Goal: Information Seeking & Learning: Check status

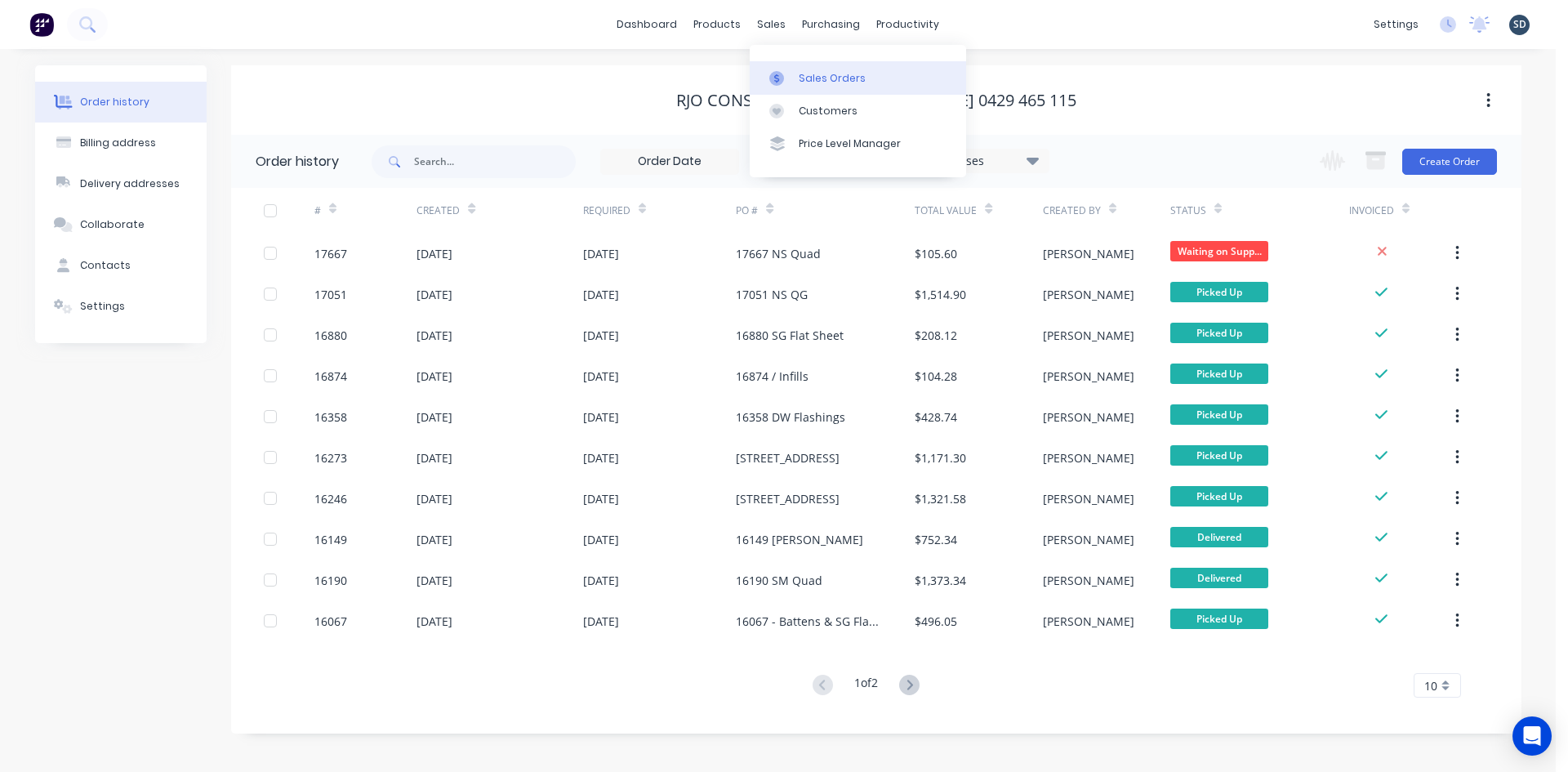
click at [829, 79] on div "Sales Orders" at bounding box center [832, 78] width 67 height 15
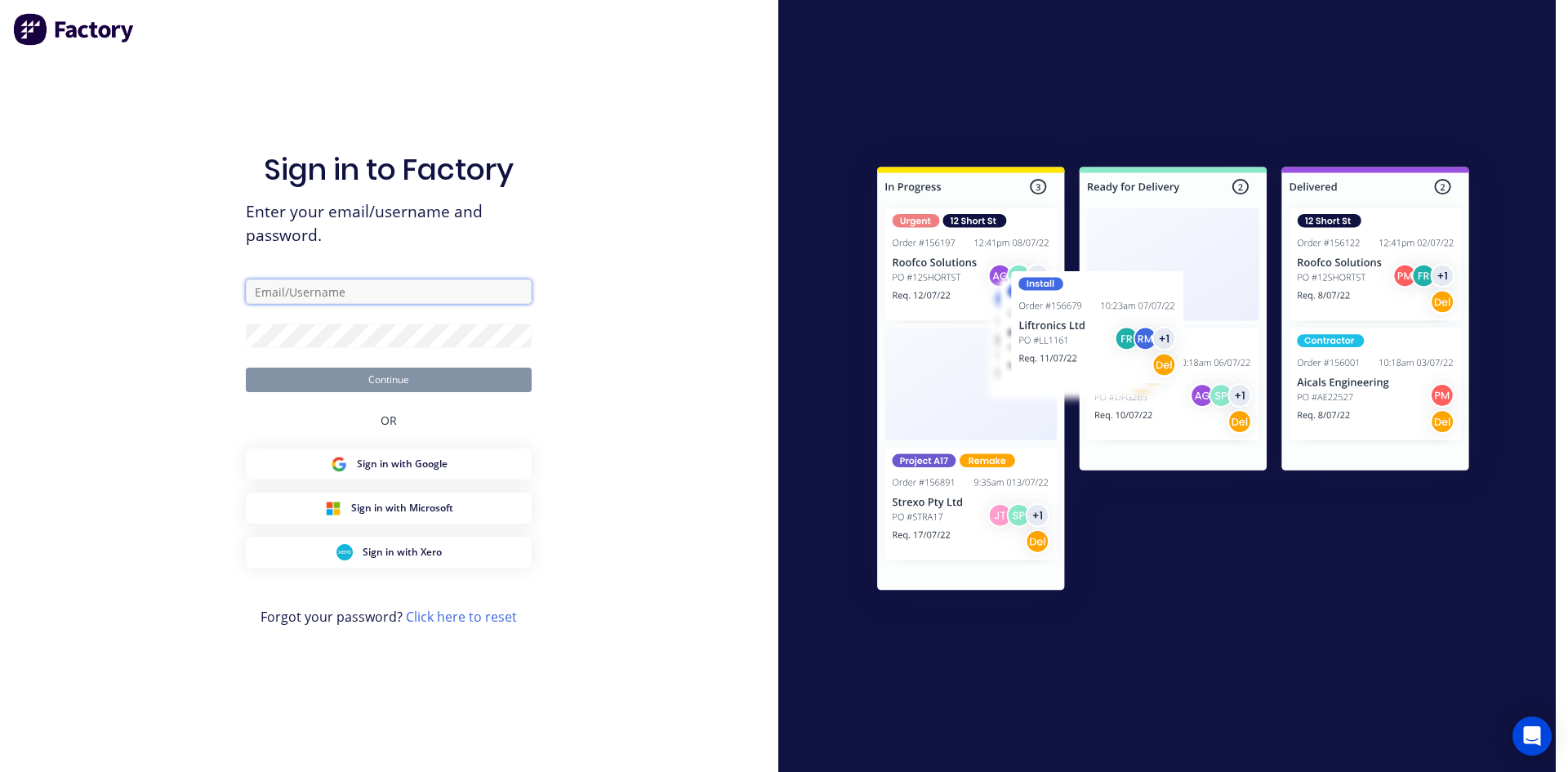
click at [343, 290] on input "text" at bounding box center [389, 291] width 286 height 25
click at [406, 296] on input "admin@rbsgroup.com.au" at bounding box center [389, 291] width 286 height 25
type input "sam@rbsgroup.com.au"
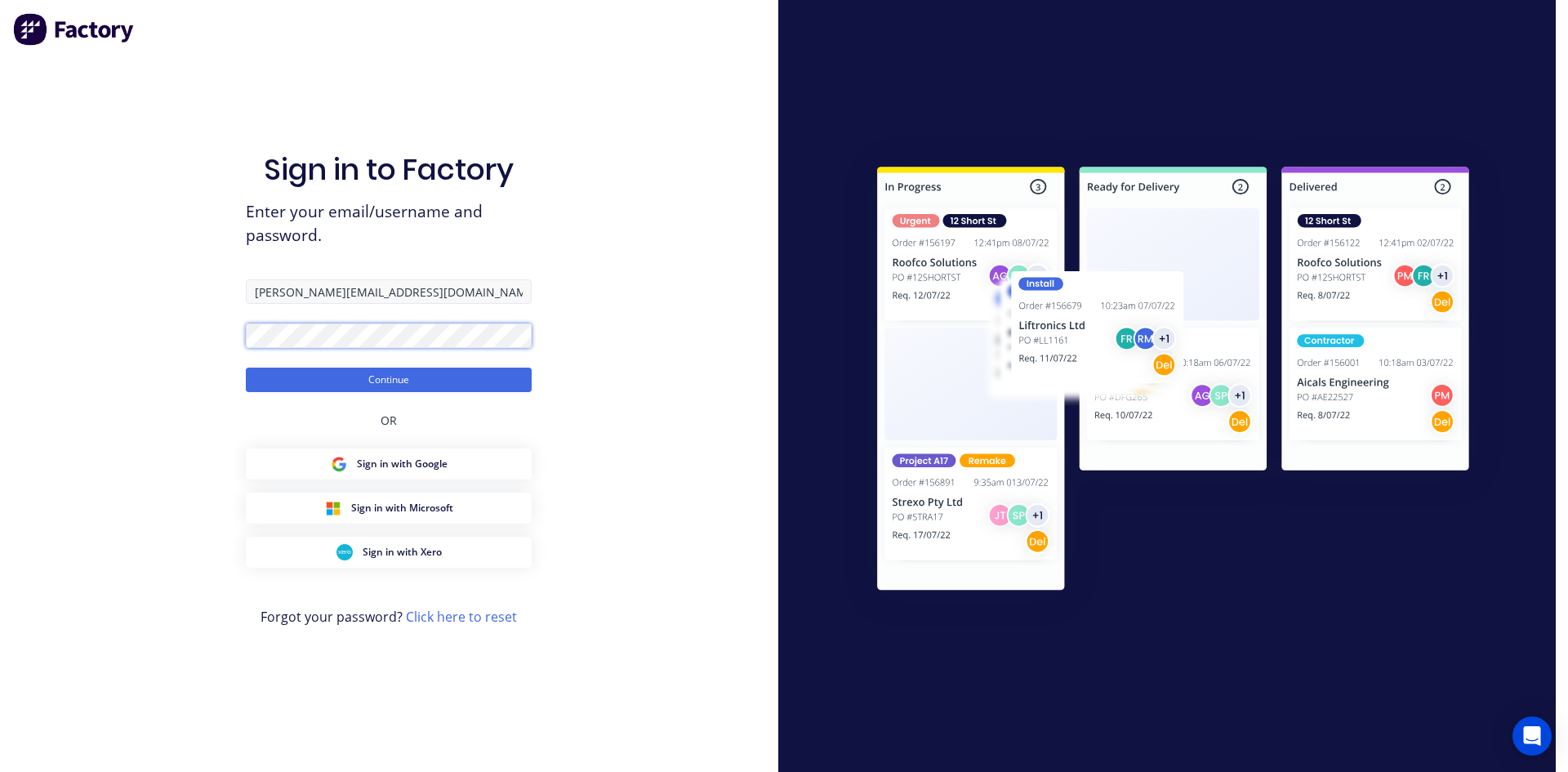
click at [246, 368] on button "Continue" at bounding box center [389, 380] width 286 height 25
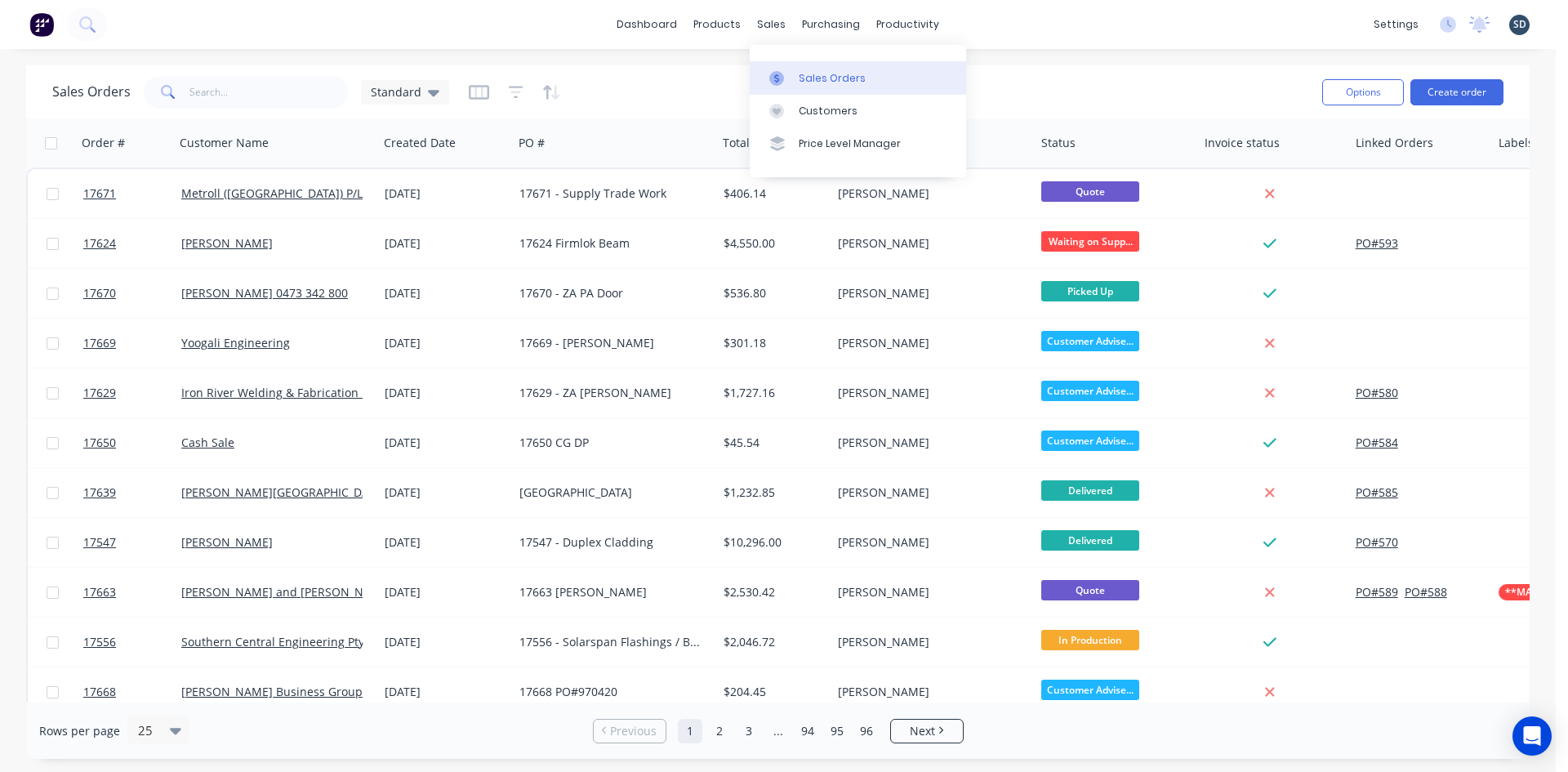
click at [828, 80] on div "Sales Orders" at bounding box center [832, 78] width 67 height 15
click at [1022, 26] on div "dashboard products sales purchasing productivity dashboard products Product Cat…" at bounding box center [778, 24] width 1555 height 49
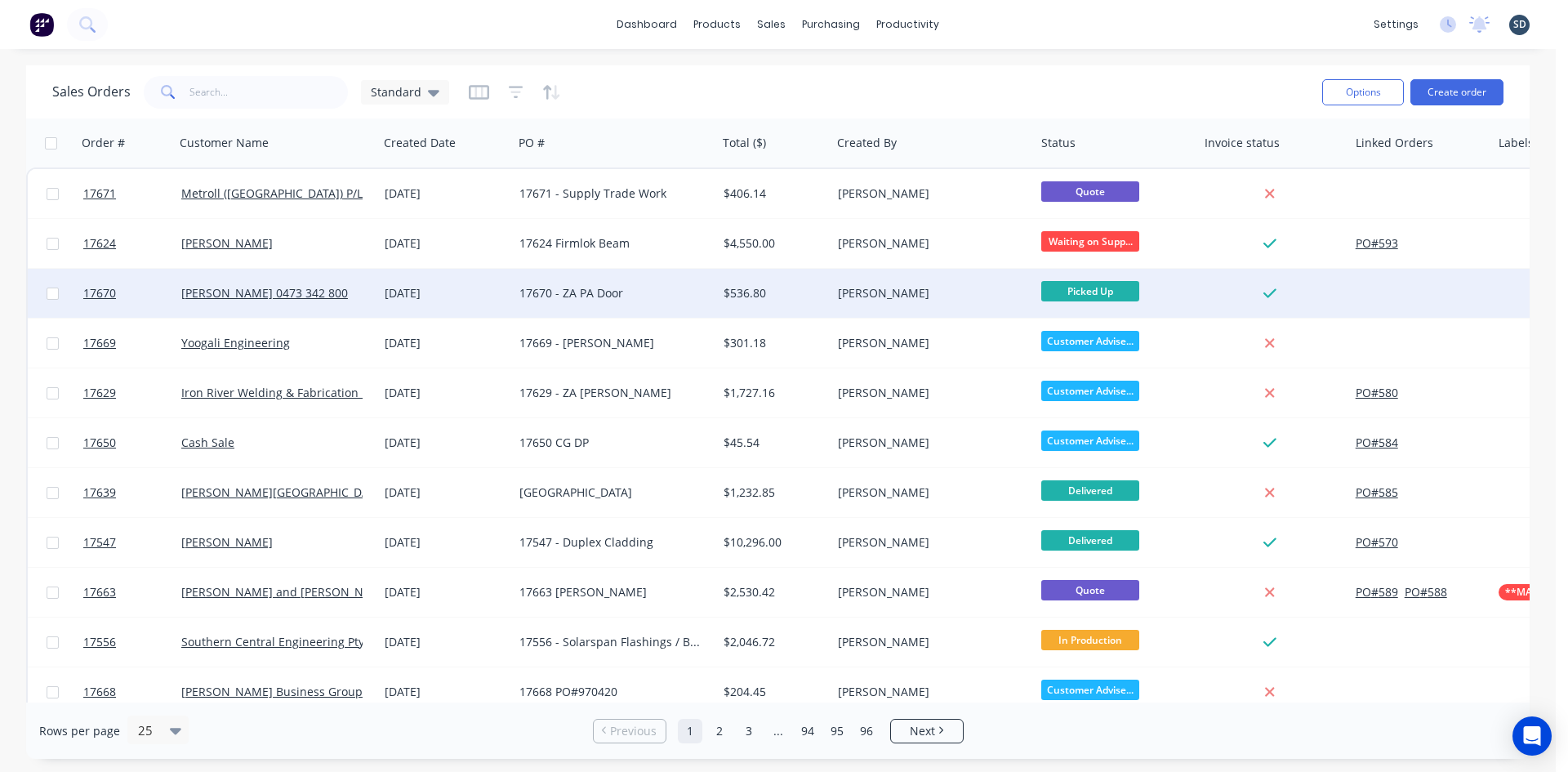
click at [671, 295] on div "17670 - ZA PA Door" at bounding box center [610, 293] width 182 height 16
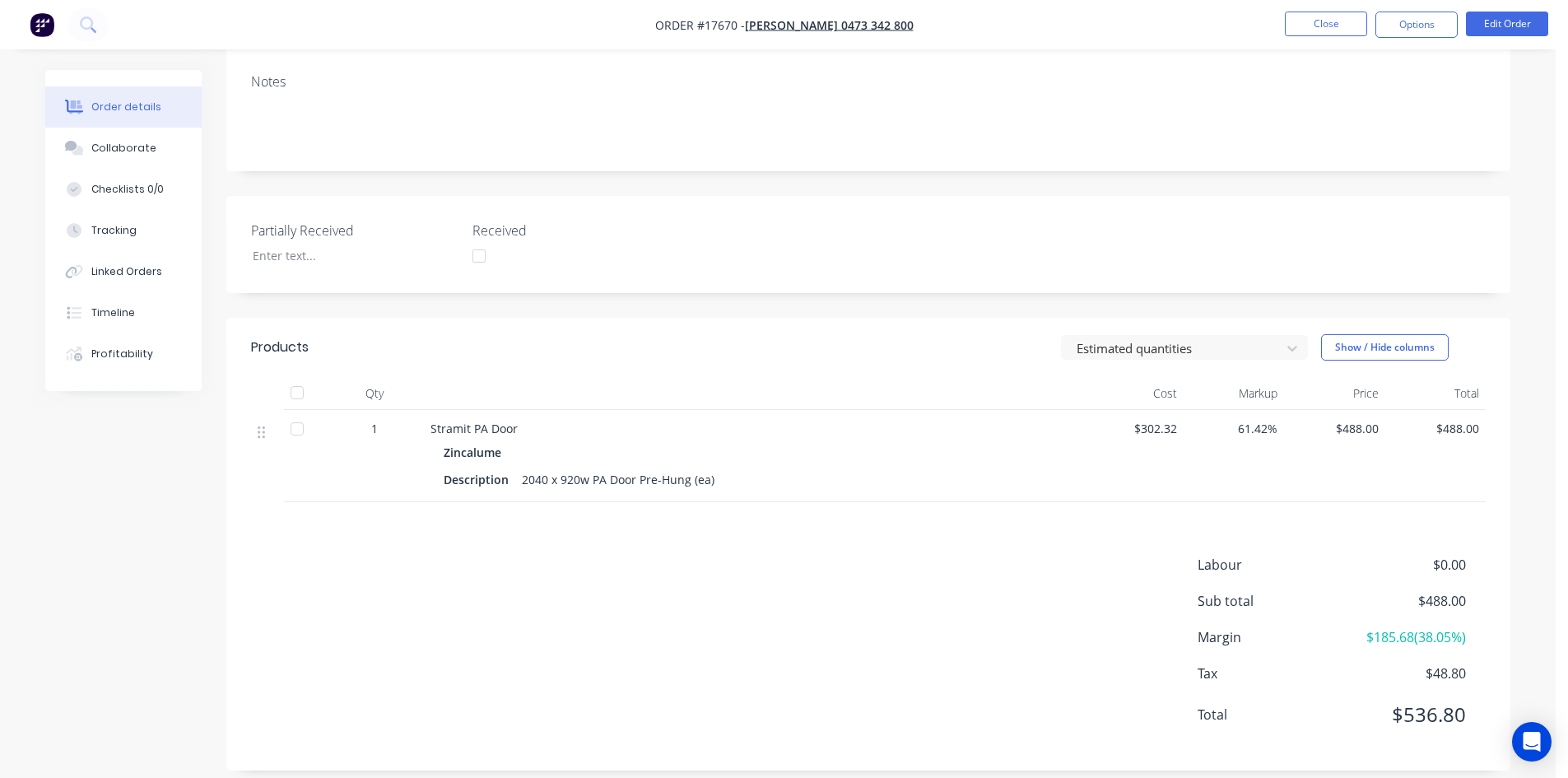
scroll to position [279, 0]
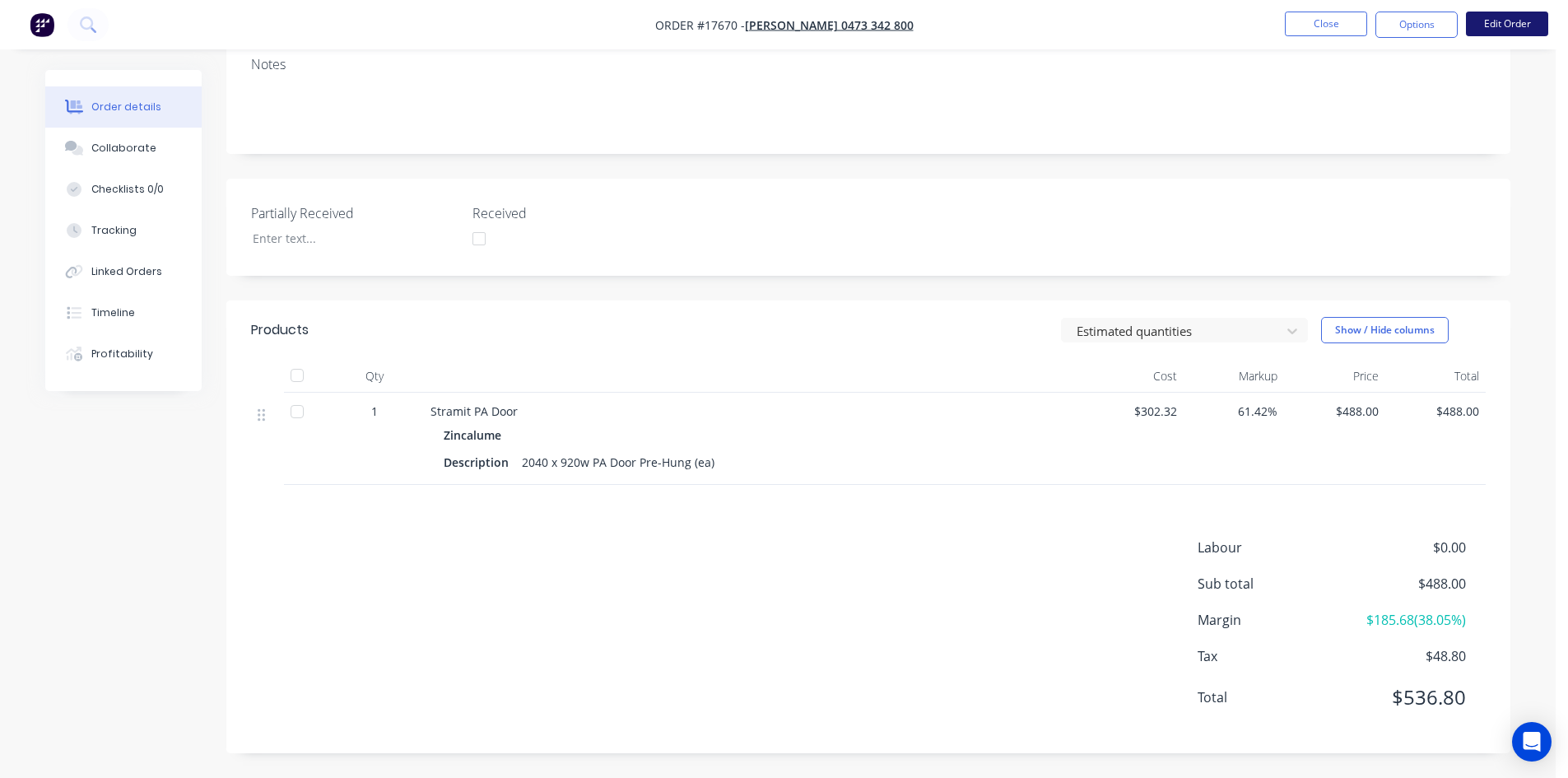
click at [1514, 22] on button "Edit Order" at bounding box center [1507, 23] width 82 height 25
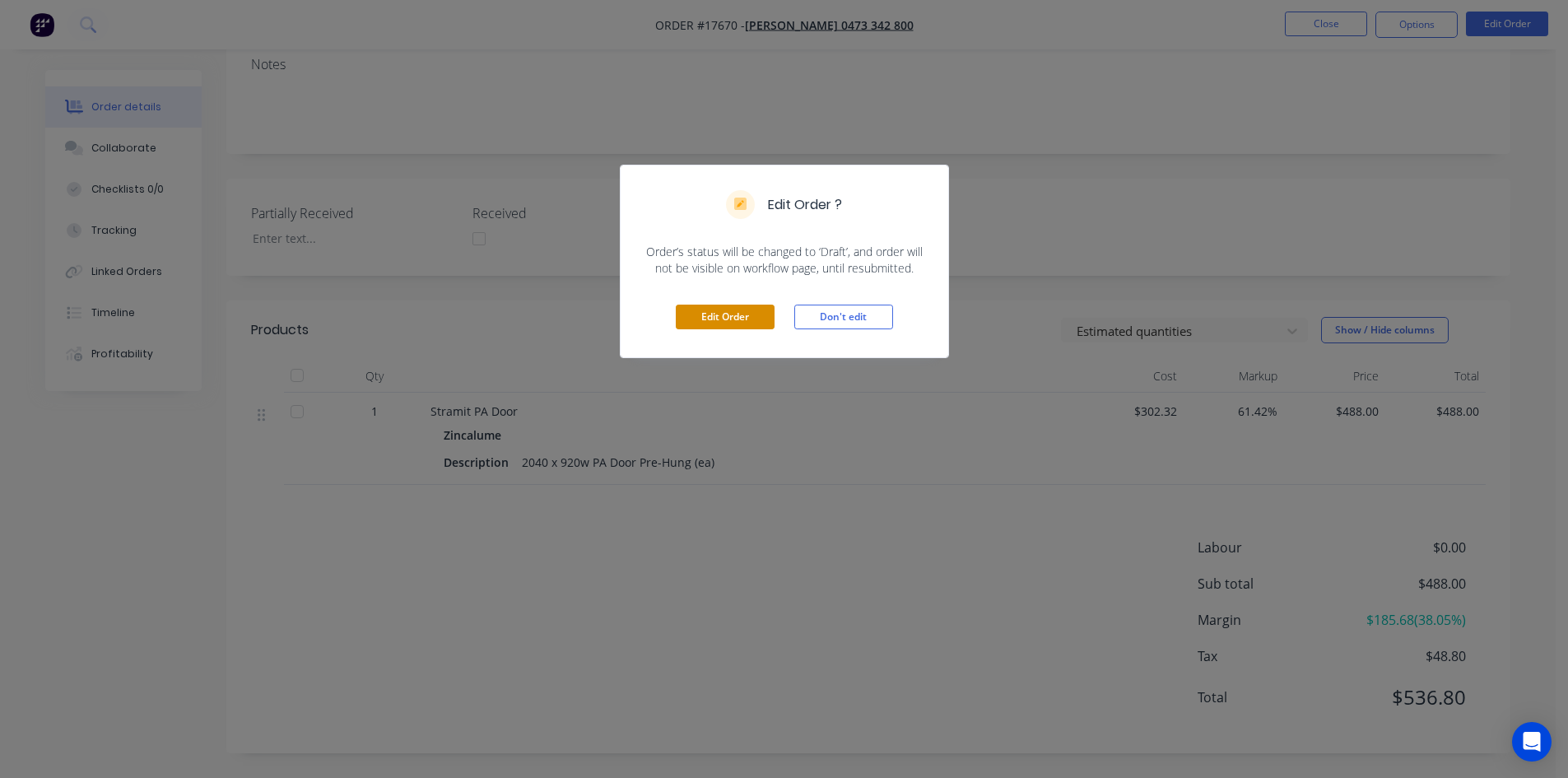
click at [705, 313] on button "Edit Order" at bounding box center [725, 317] width 98 height 25
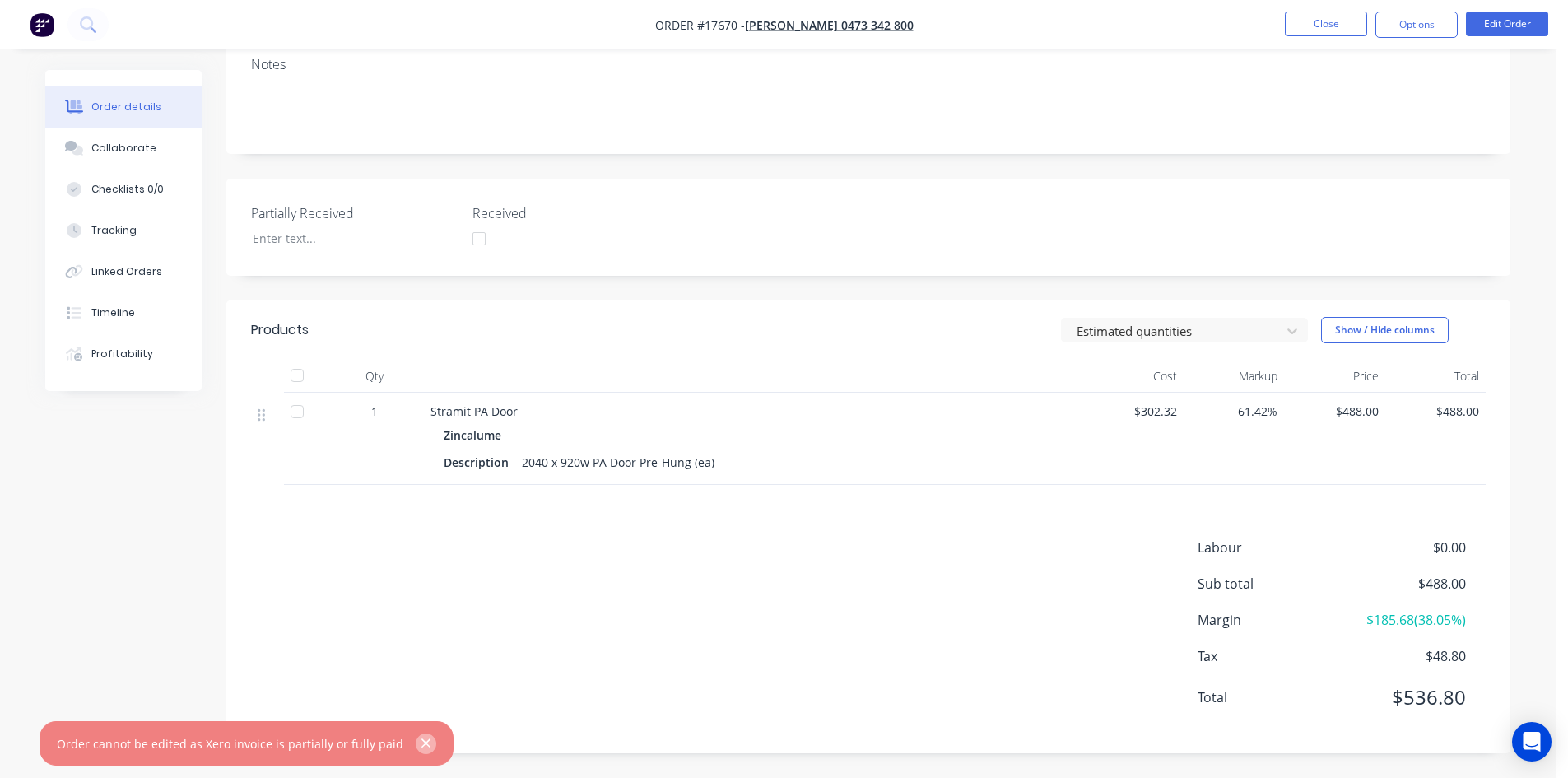
click at [420, 743] on icon "button" at bounding box center [426, 743] width 10 height 15
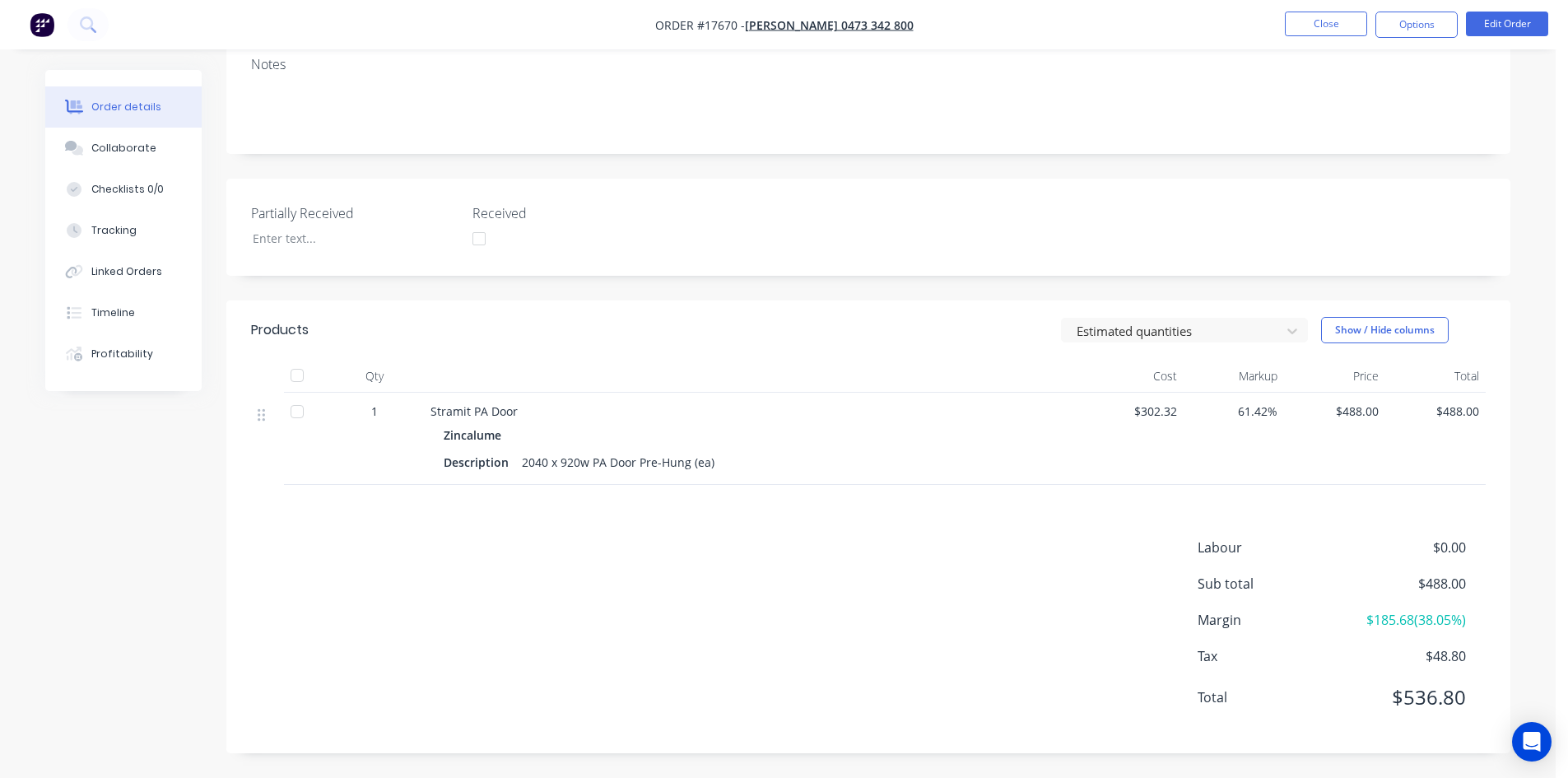
click at [676, 288] on div "Created by Barry Created 26/09/25 Required 26/09/25 Assigned to Add team member…" at bounding box center [869, 272] width 1285 height 963
click at [143, 277] on div "Linked Orders" at bounding box center [127, 271] width 71 height 15
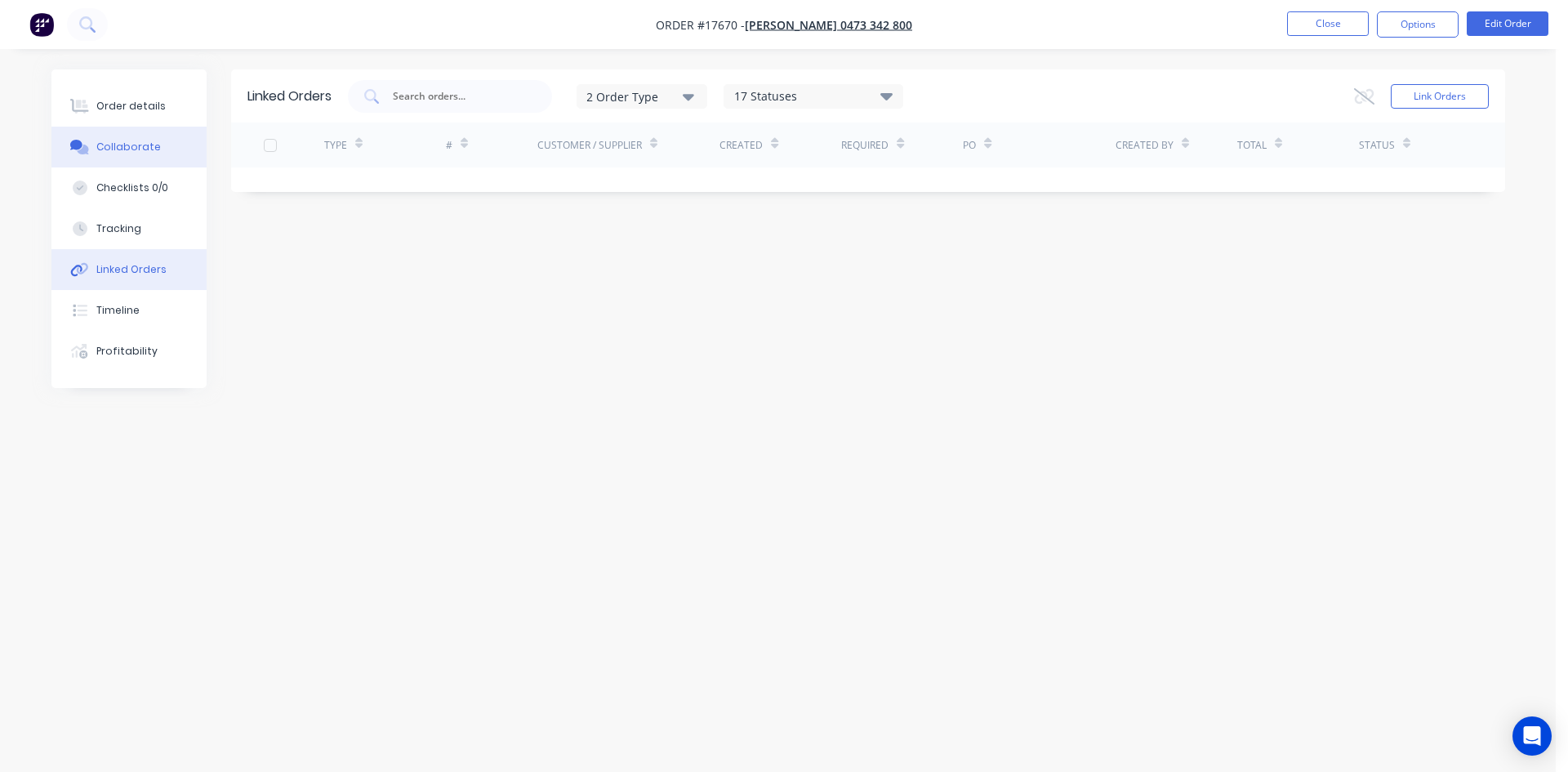
click at [152, 156] on button "Collaborate" at bounding box center [128, 147] width 155 height 41
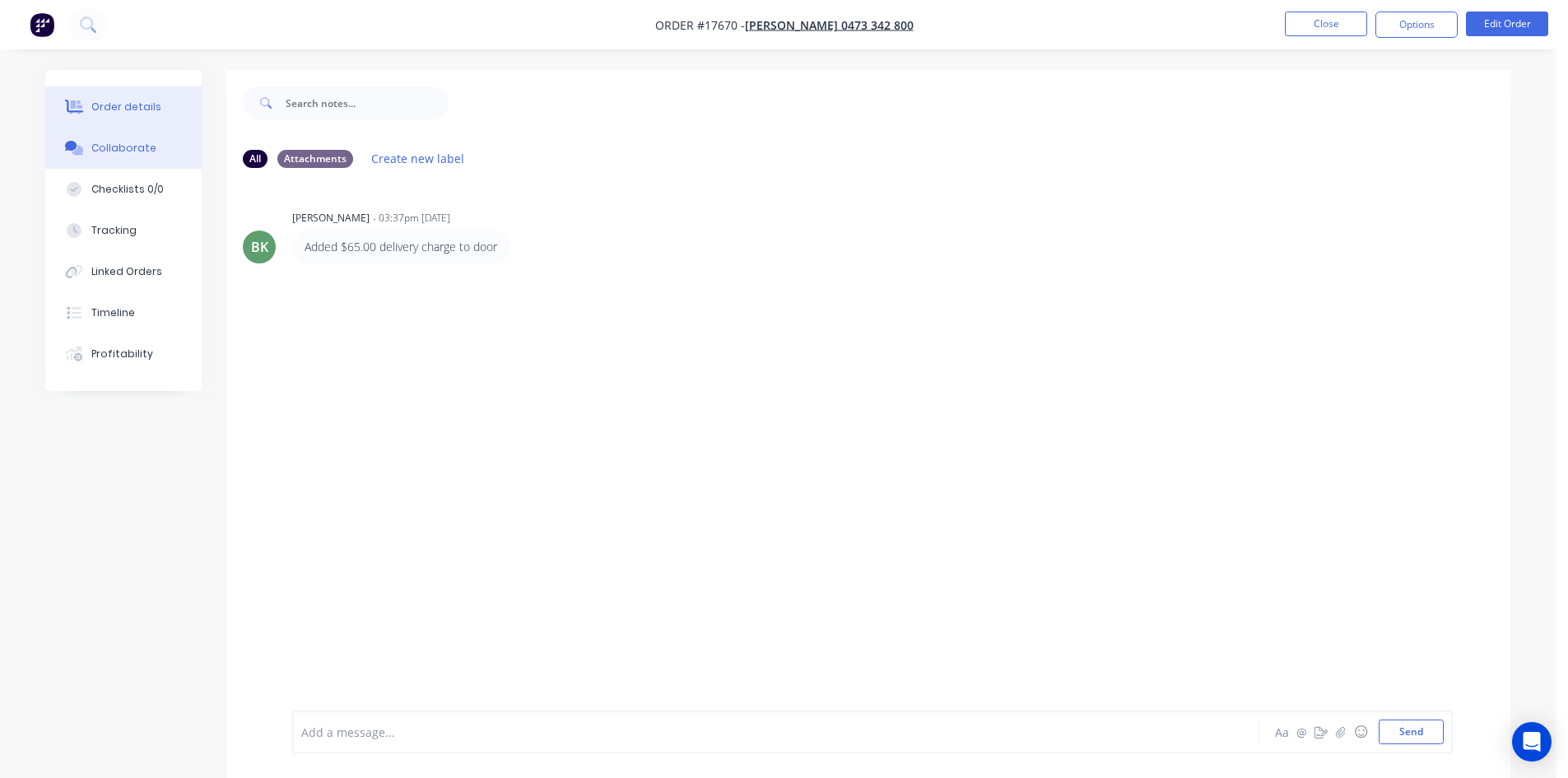
click at [123, 112] on div "Order details" at bounding box center [126, 106] width 70 height 15
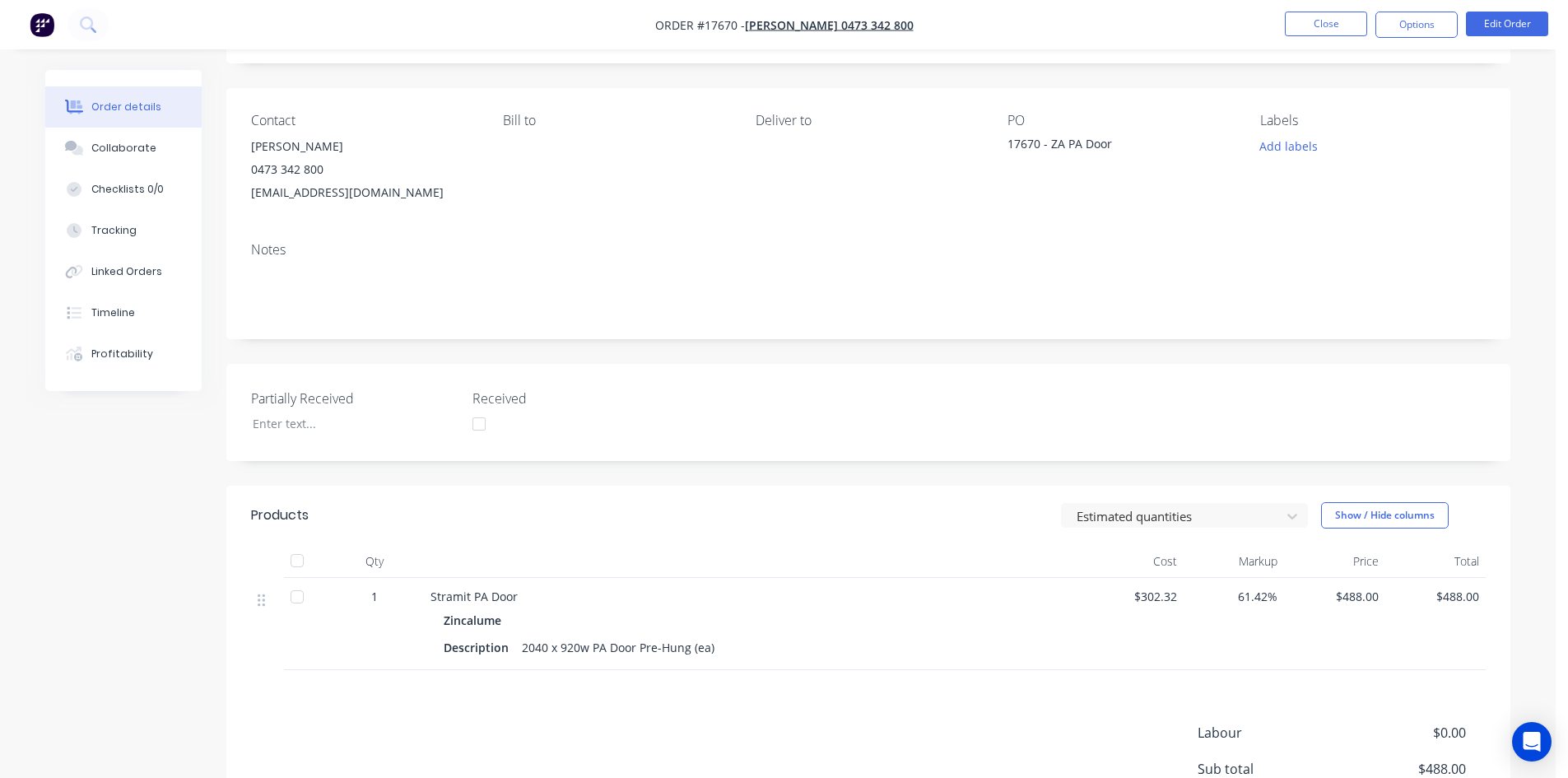
scroll to position [279, 0]
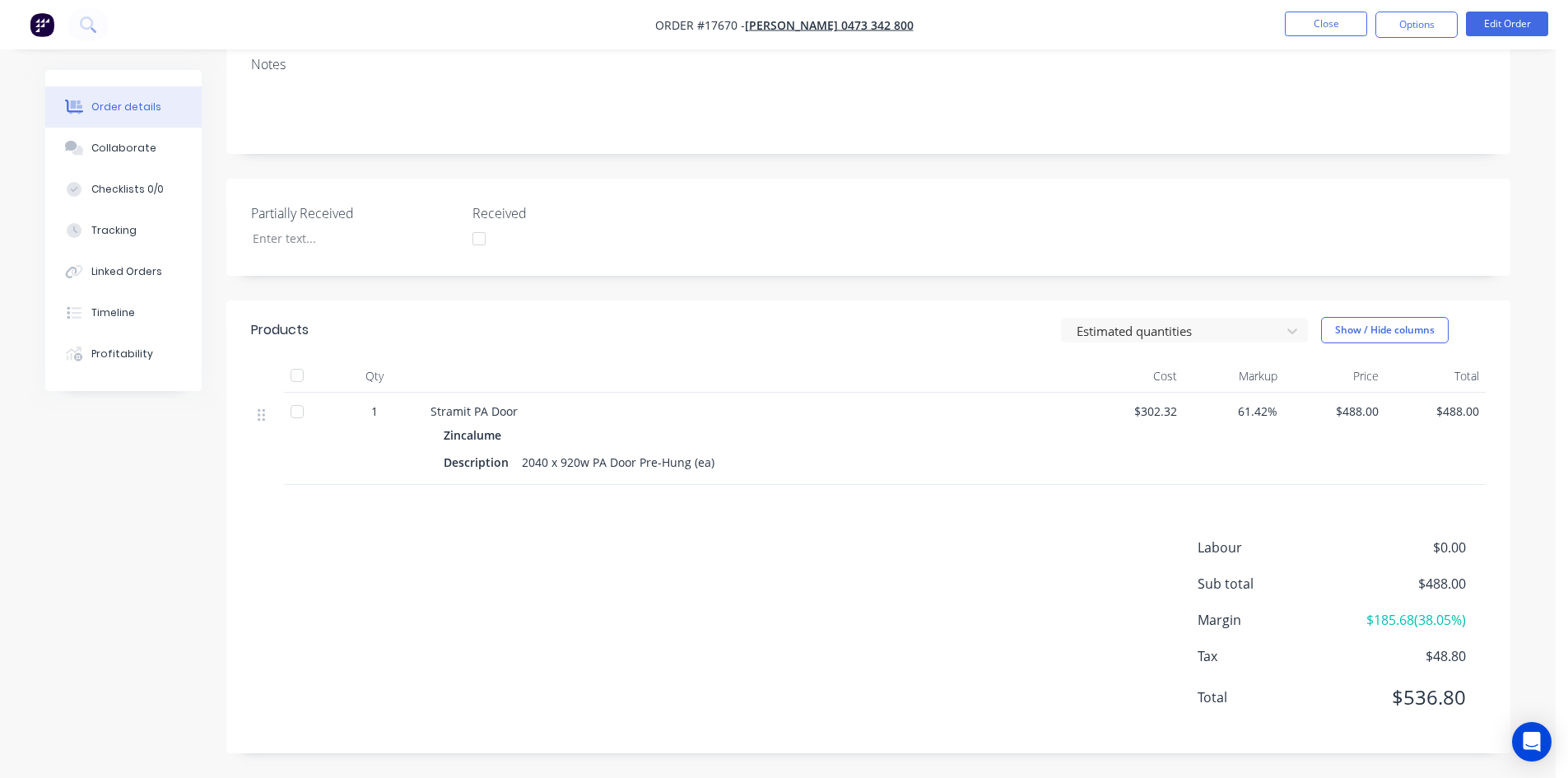
click at [707, 168] on div "Created by Barry Created 26/09/25 Required 26/09/25 Assigned to Add team member…" at bounding box center [869, 272] width 1285 height 963
click at [720, 169] on div "Created by Barry Created 26/09/25 Required 26/09/25 Assigned to Add team member…" at bounding box center [869, 272] width 1285 height 963
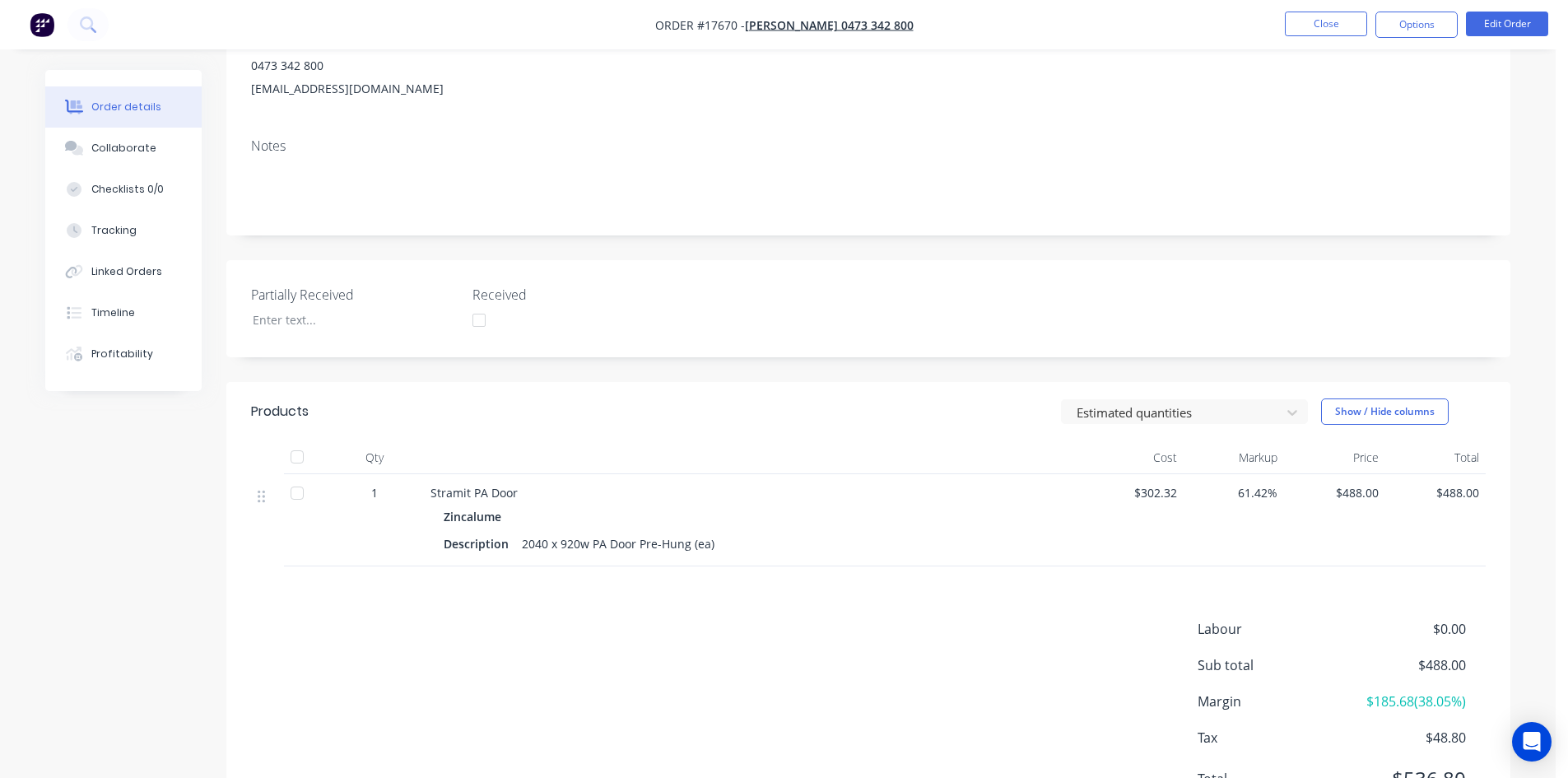
scroll to position [0, 0]
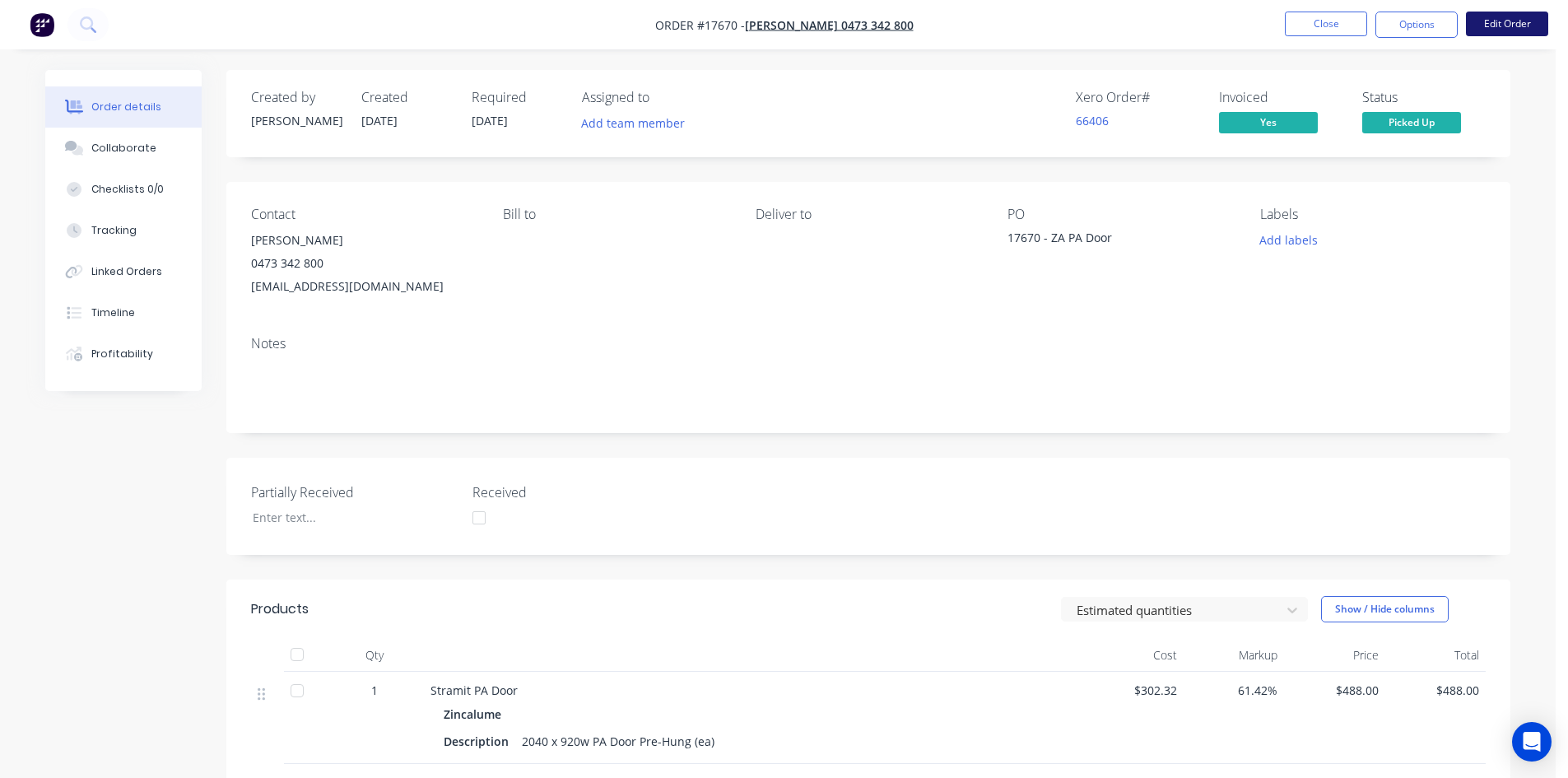
click at [1486, 28] on button "Edit Order" at bounding box center [1507, 23] width 82 height 25
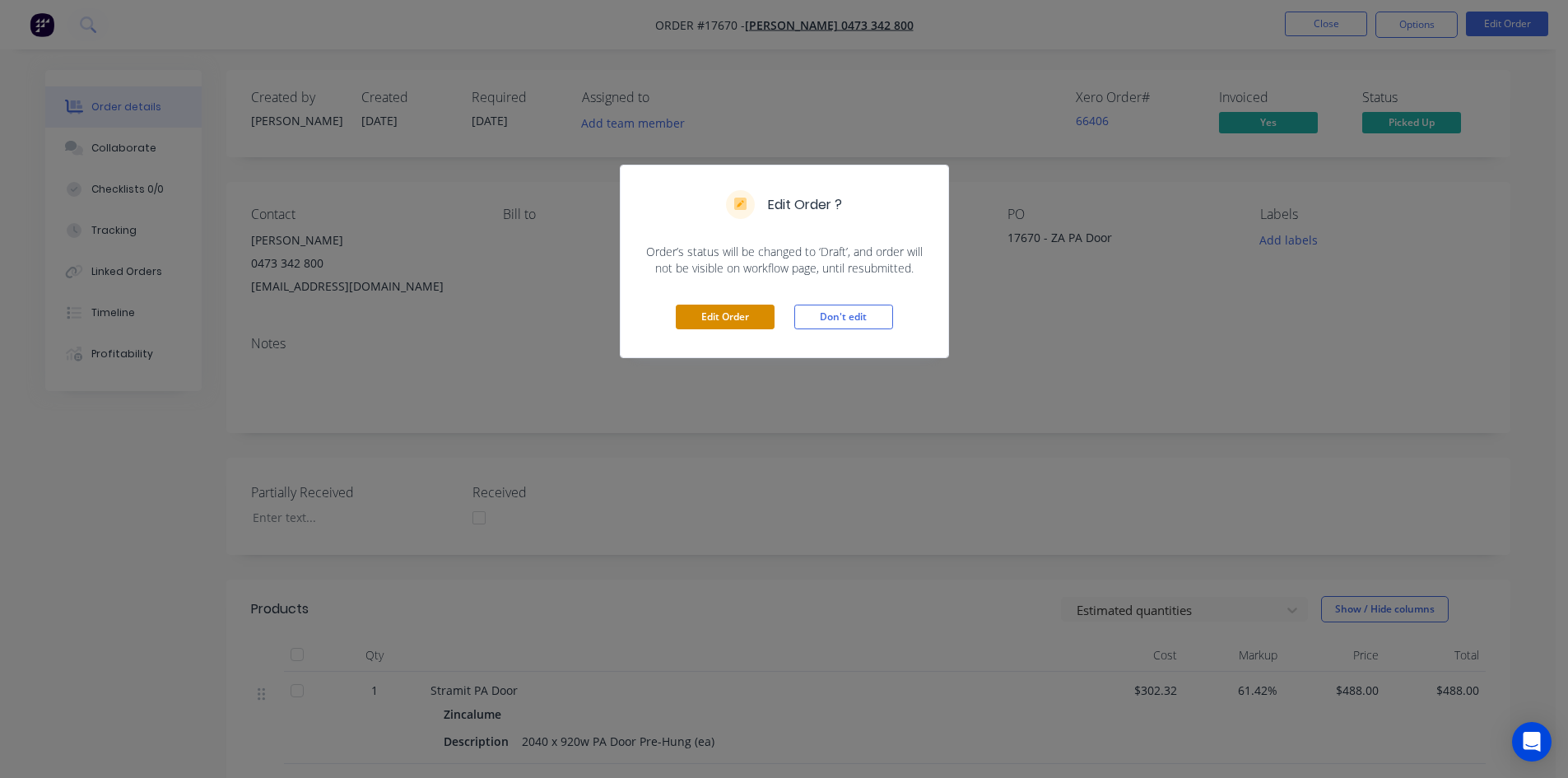
click at [760, 326] on button "Edit Order" at bounding box center [725, 317] width 98 height 25
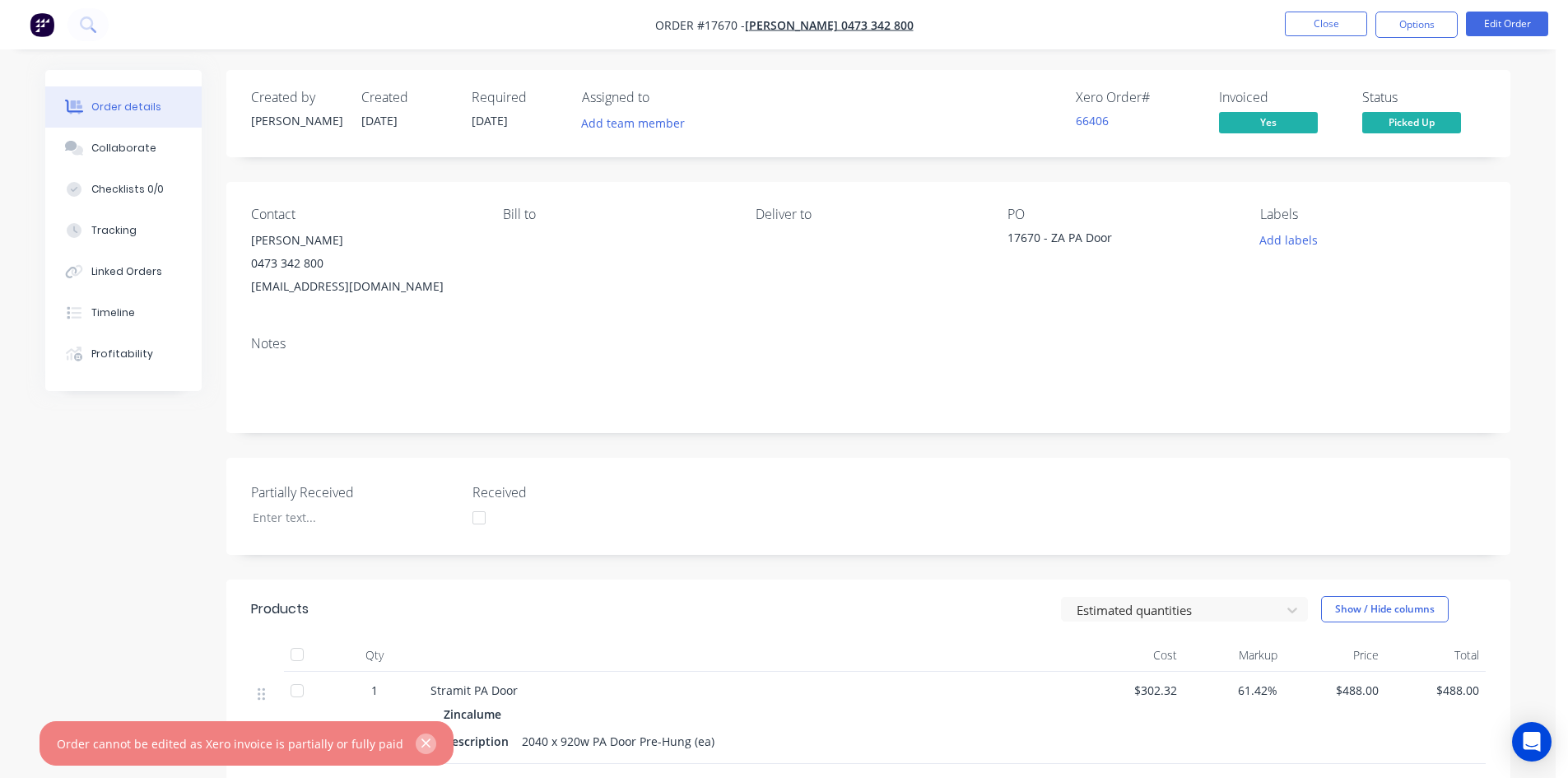
click at [420, 742] on icon "button" at bounding box center [426, 743] width 10 height 15
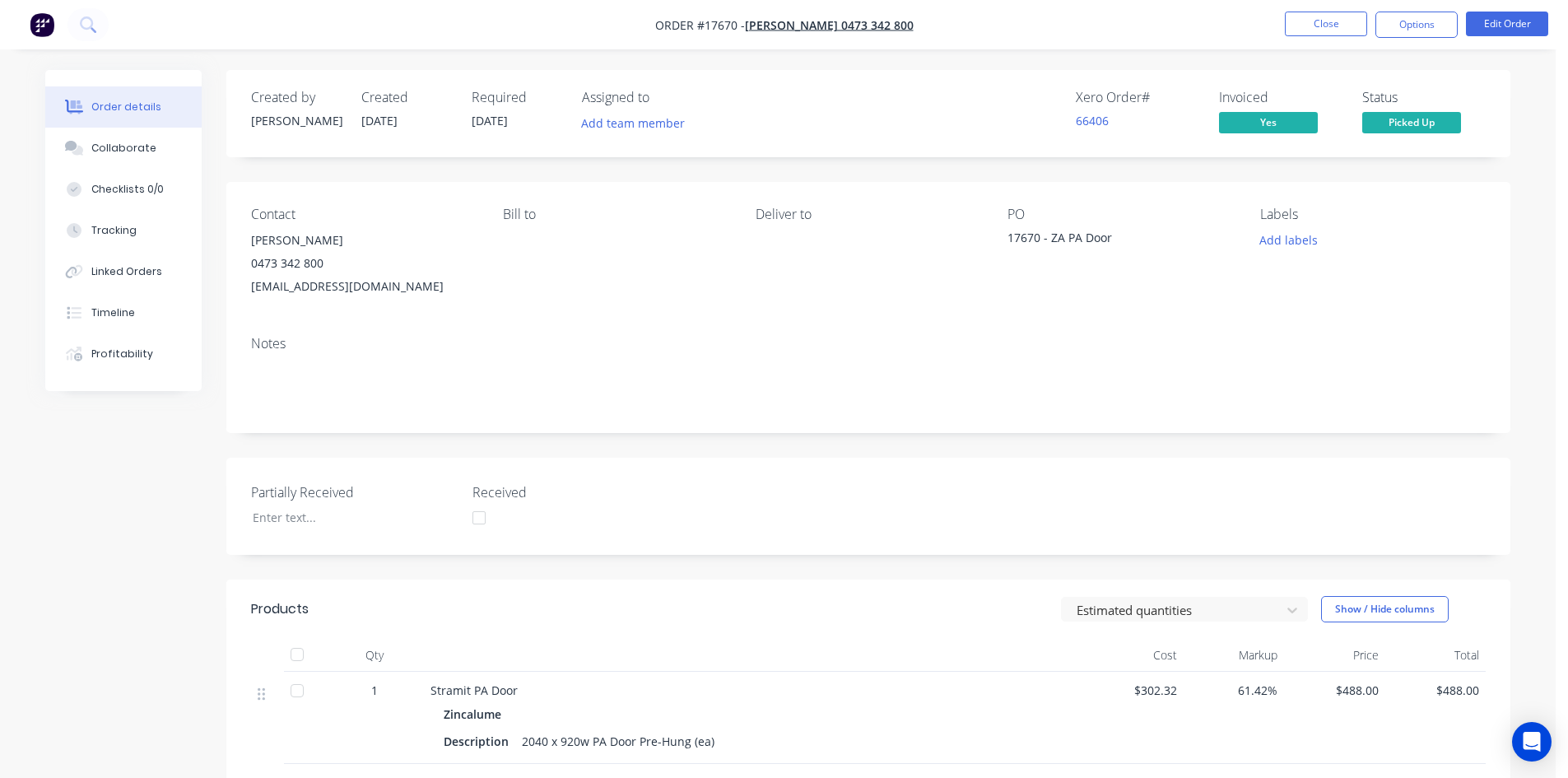
click at [832, 165] on div "Created by Barry Created 26/09/25 Required 26/09/25 Assigned to Add team member…" at bounding box center [869, 551] width 1285 height 963
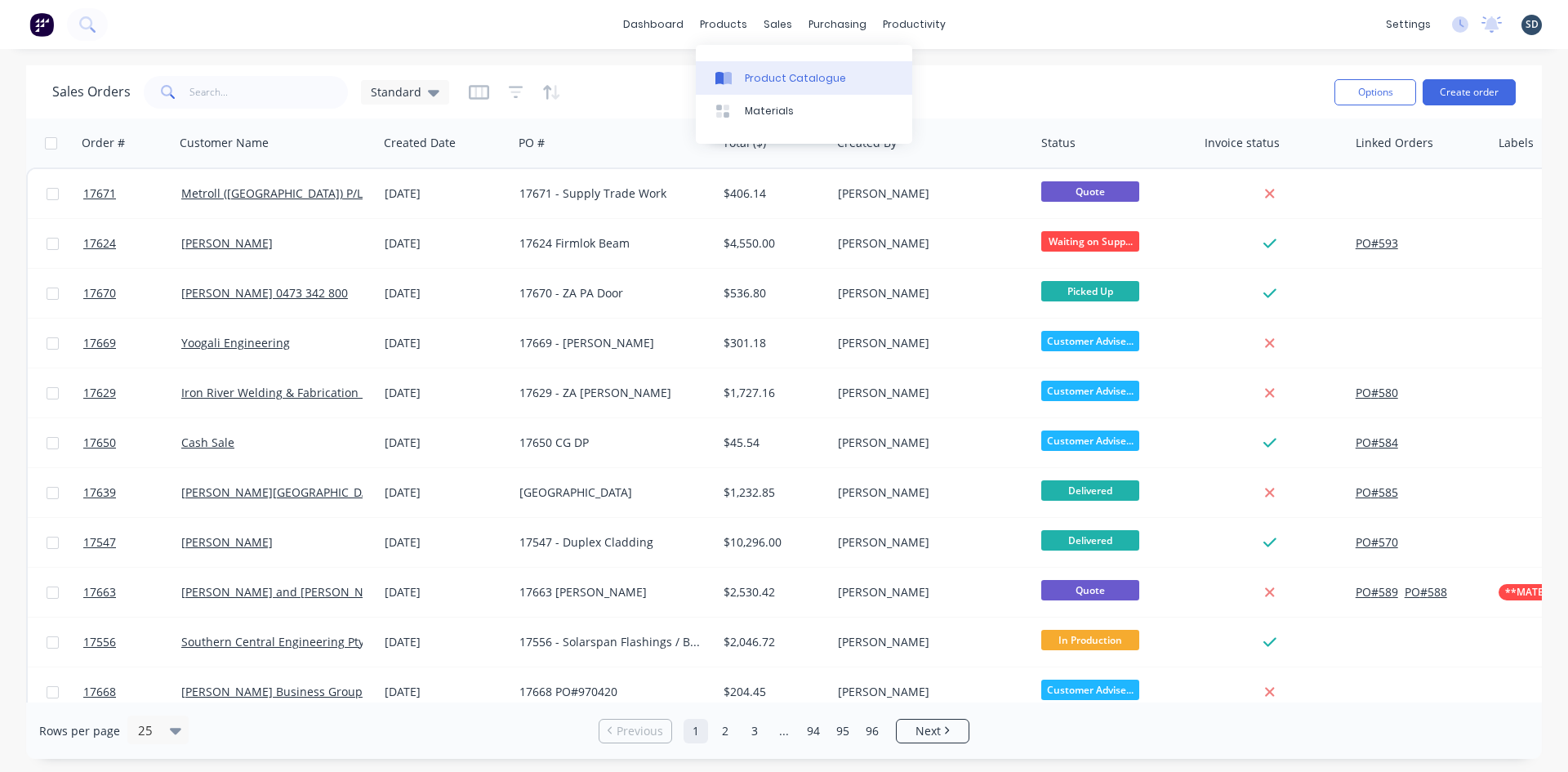
drag, startPoint x: 0, startPoint y: 0, endPoint x: 785, endPoint y: 74, distance: 788.5
click at [785, 74] on div "Product Catalogue" at bounding box center [796, 78] width 101 height 15
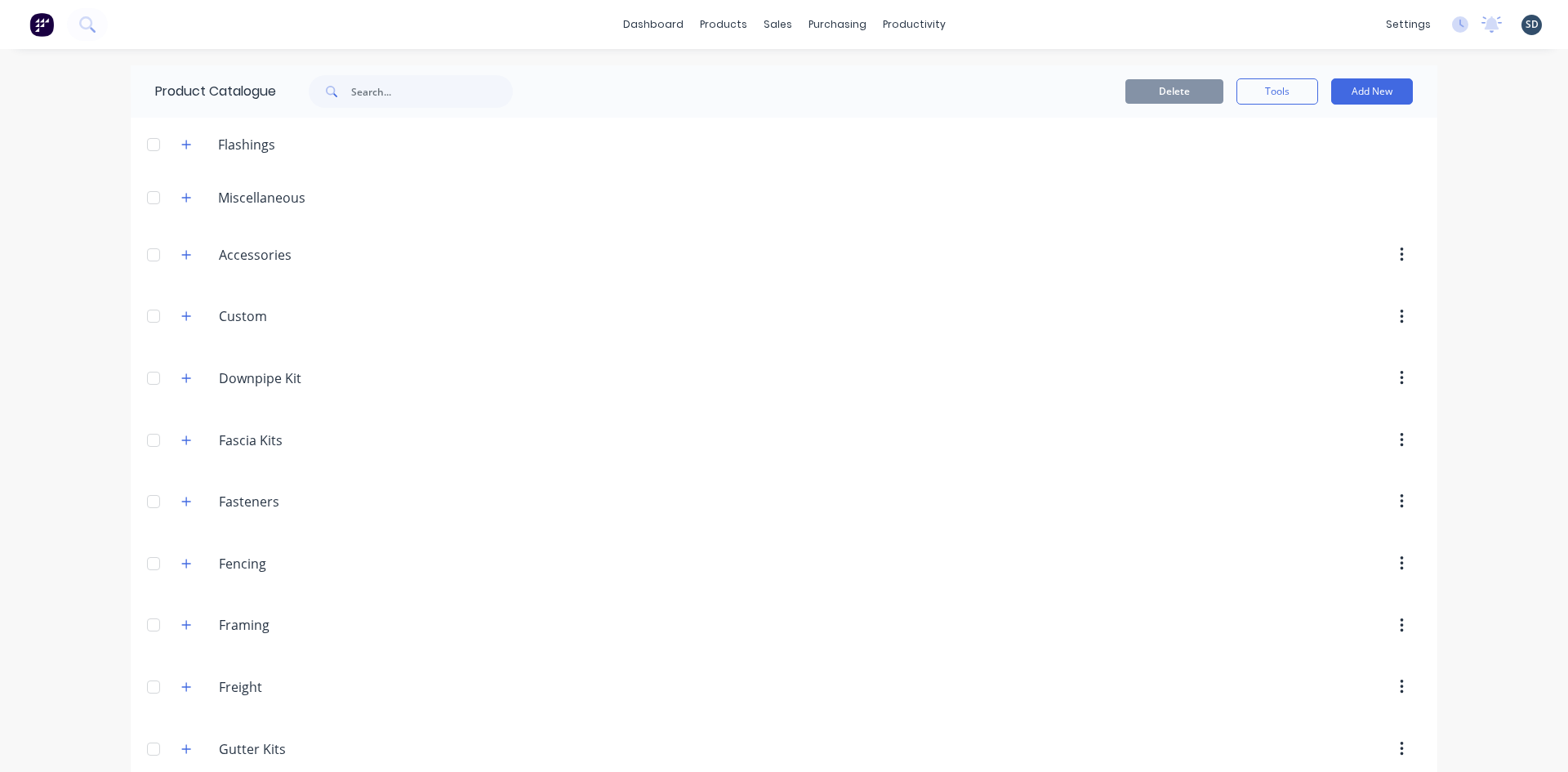
click at [378, 74] on div "Product Catalogue" at bounding box center [343, 91] width 423 height 52
click at [374, 86] on input "text" at bounding box center [432, 92] width 162 height 33
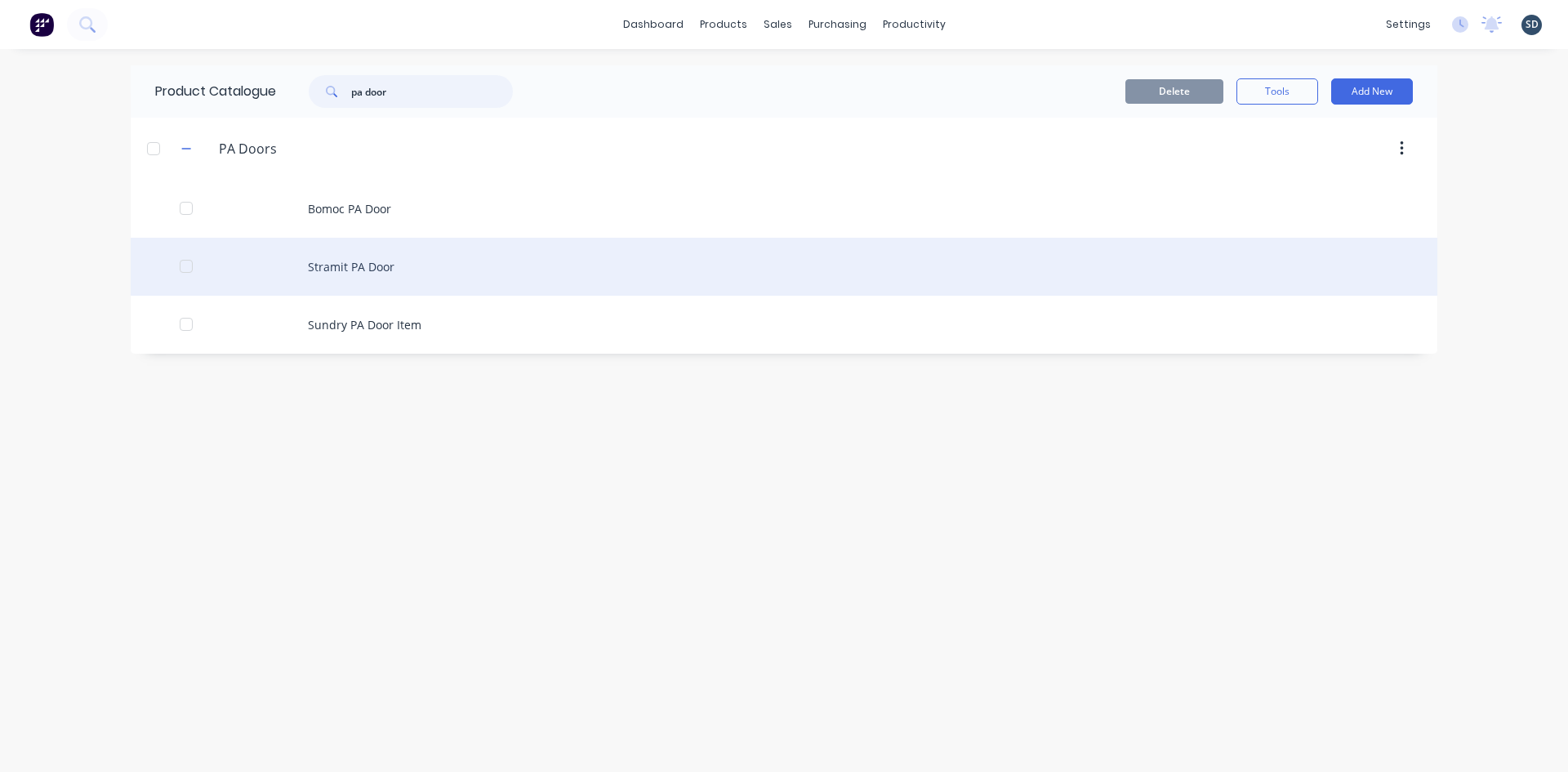
type input "pa door"
click at [406, 260] on div "Stramit PA Door" at bounding box center [784, 266] width 1307 height 58
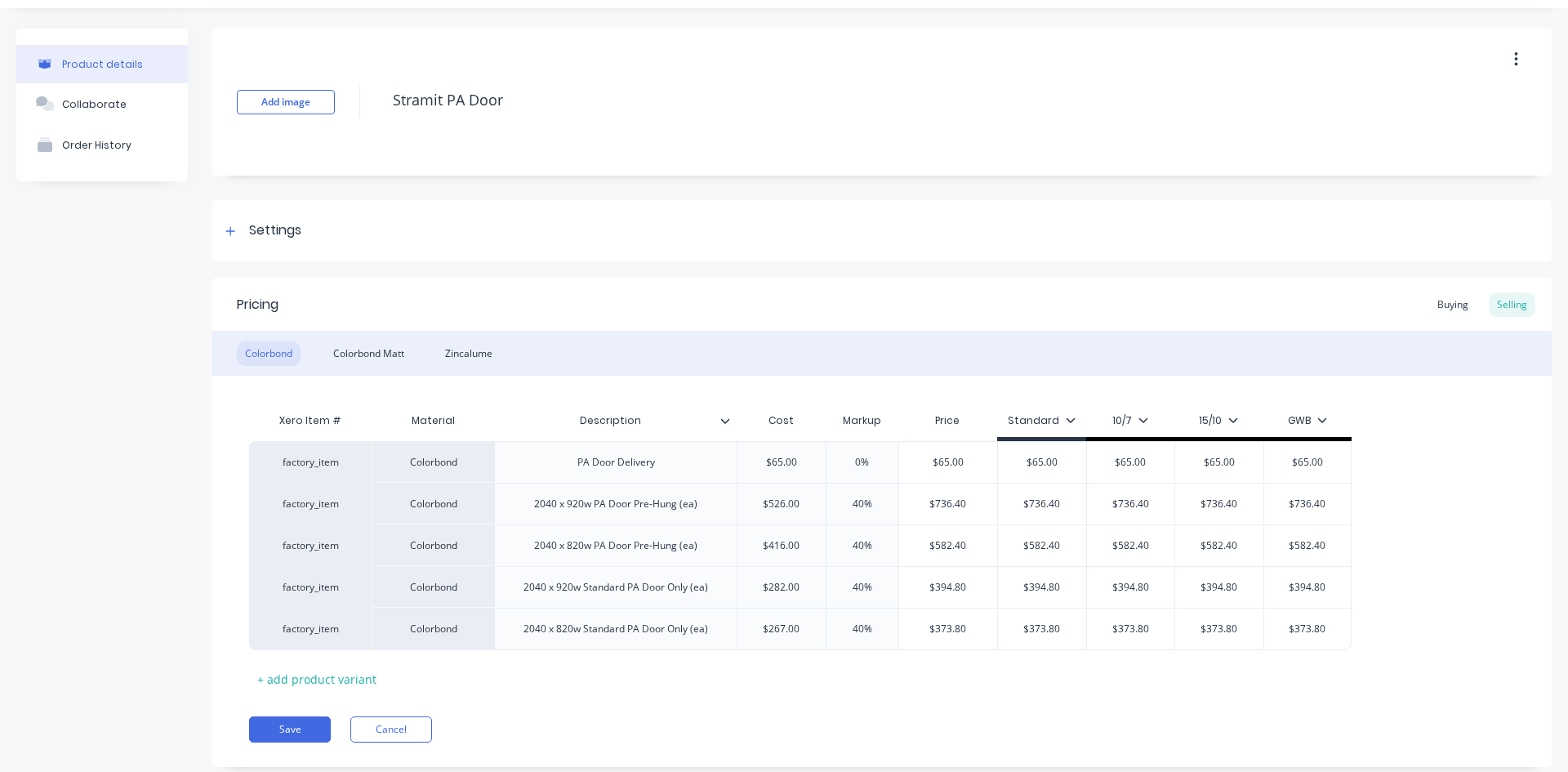
scroll to position [81, 0]
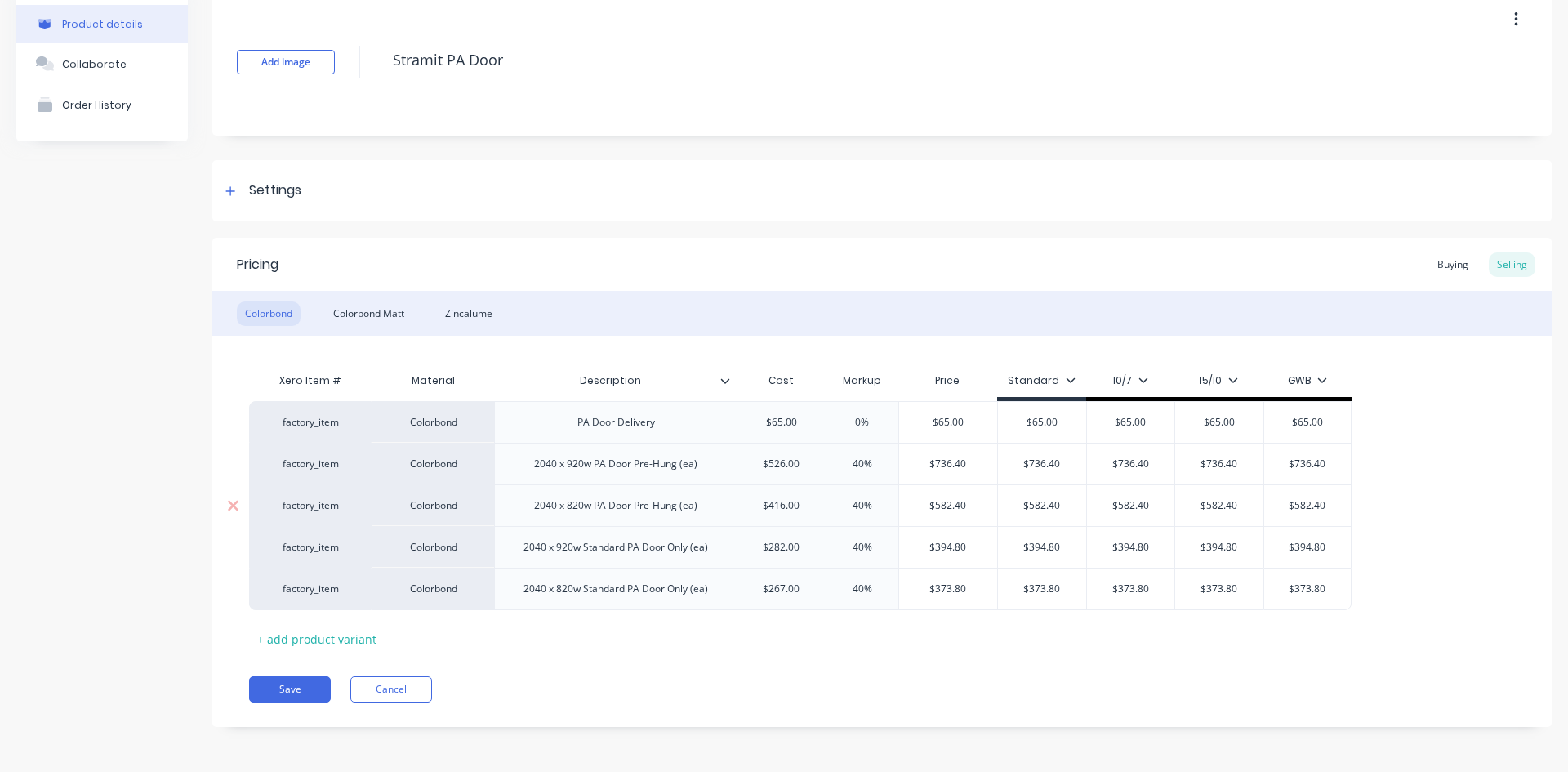
type textarea "x"
click at [467, 306] on div "Zincalume" at bounding box center [468, 314] width 63 height 25
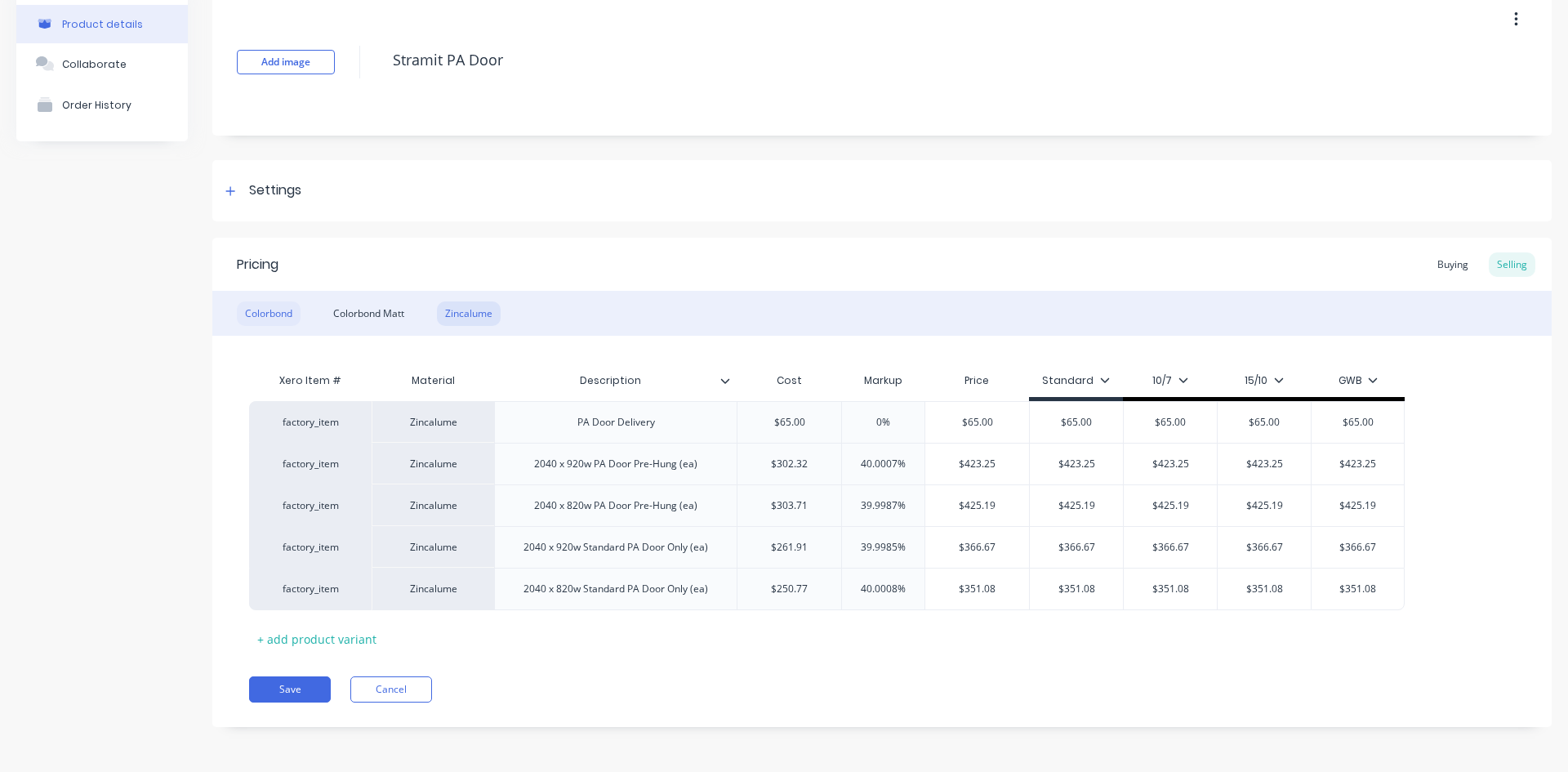
click at [284, 314] on div "Colorbond" at bounding box center [269, 314] width 63 height 25
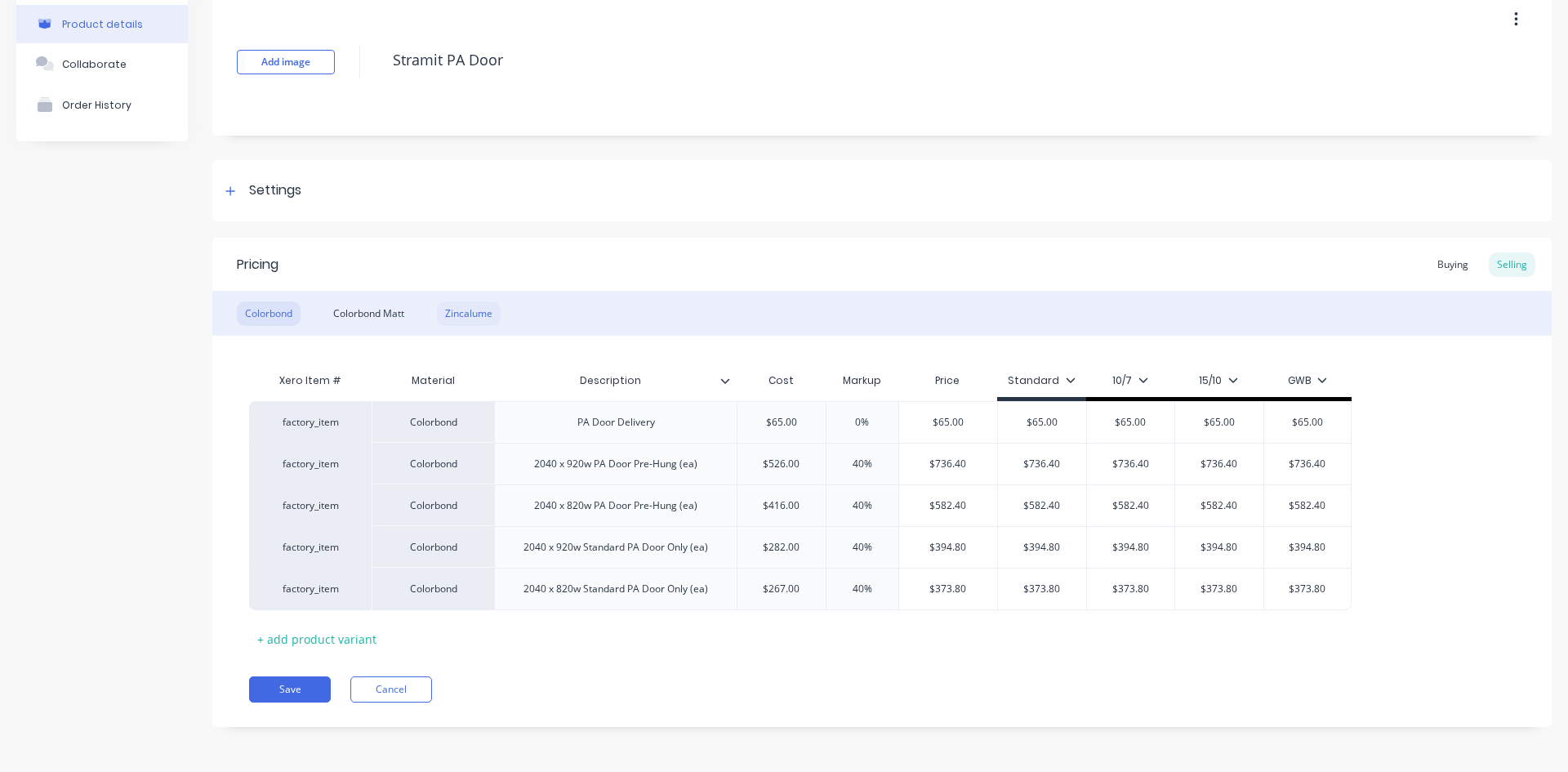
click at [489, 321] on div "Zincalume" at bounding box center [468, 314] width 63 height 25
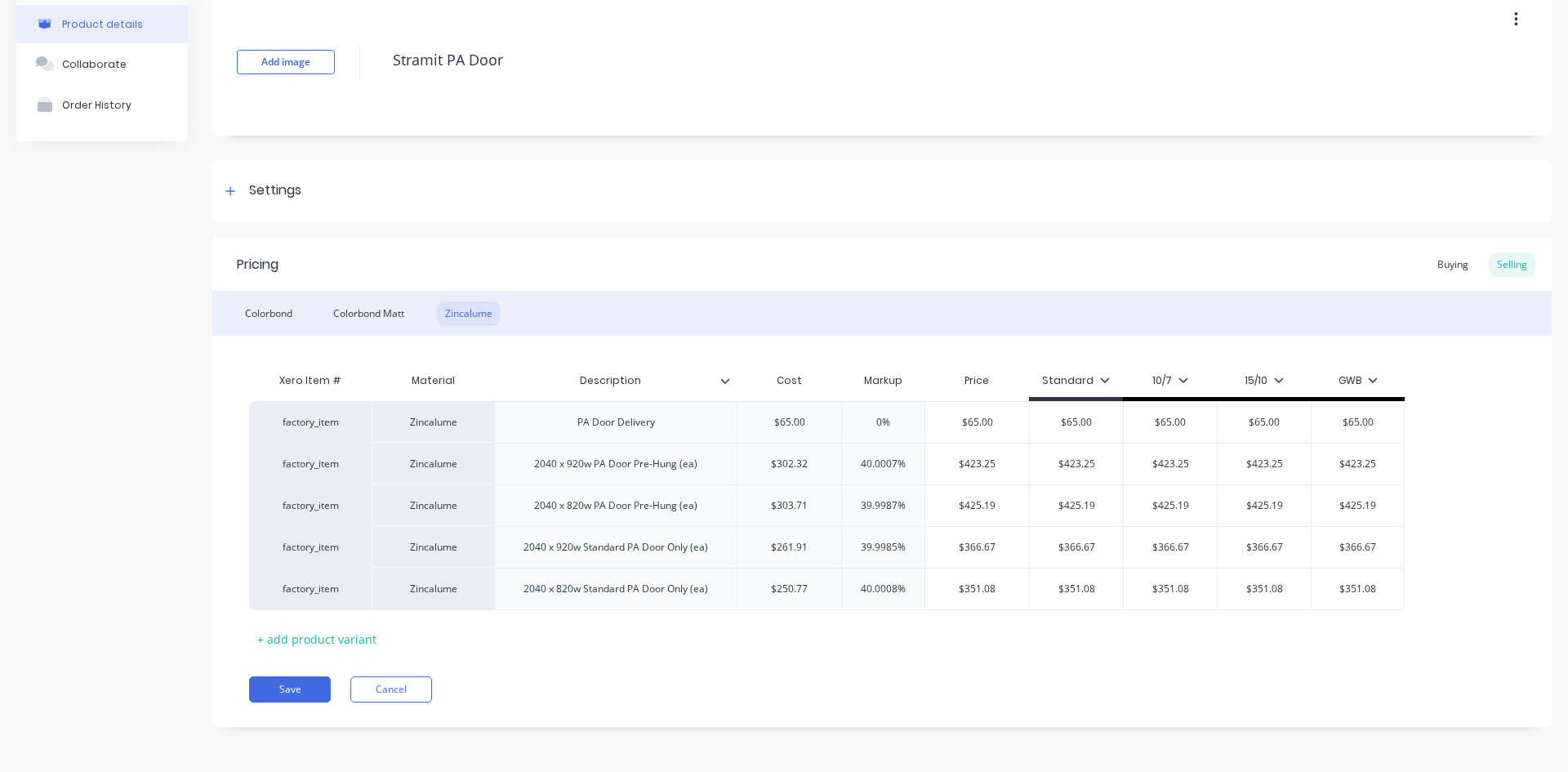
click at [783, 143] on div "Add image Stramit PA Door Settings Product Options I buy this item I sell this …" at bounding box center [882, 370] width 1339 height 763
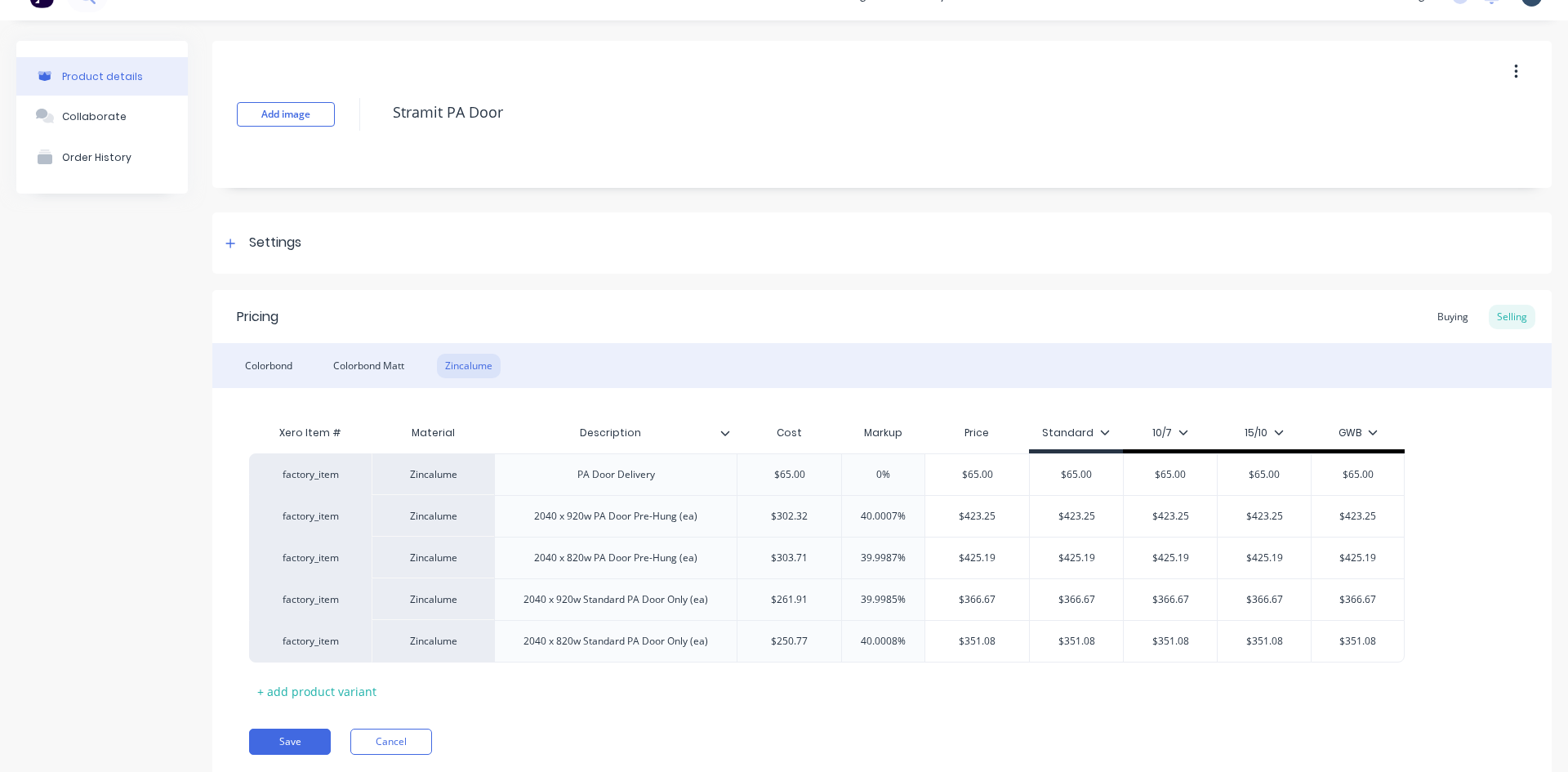
scroll to position [0, 0]
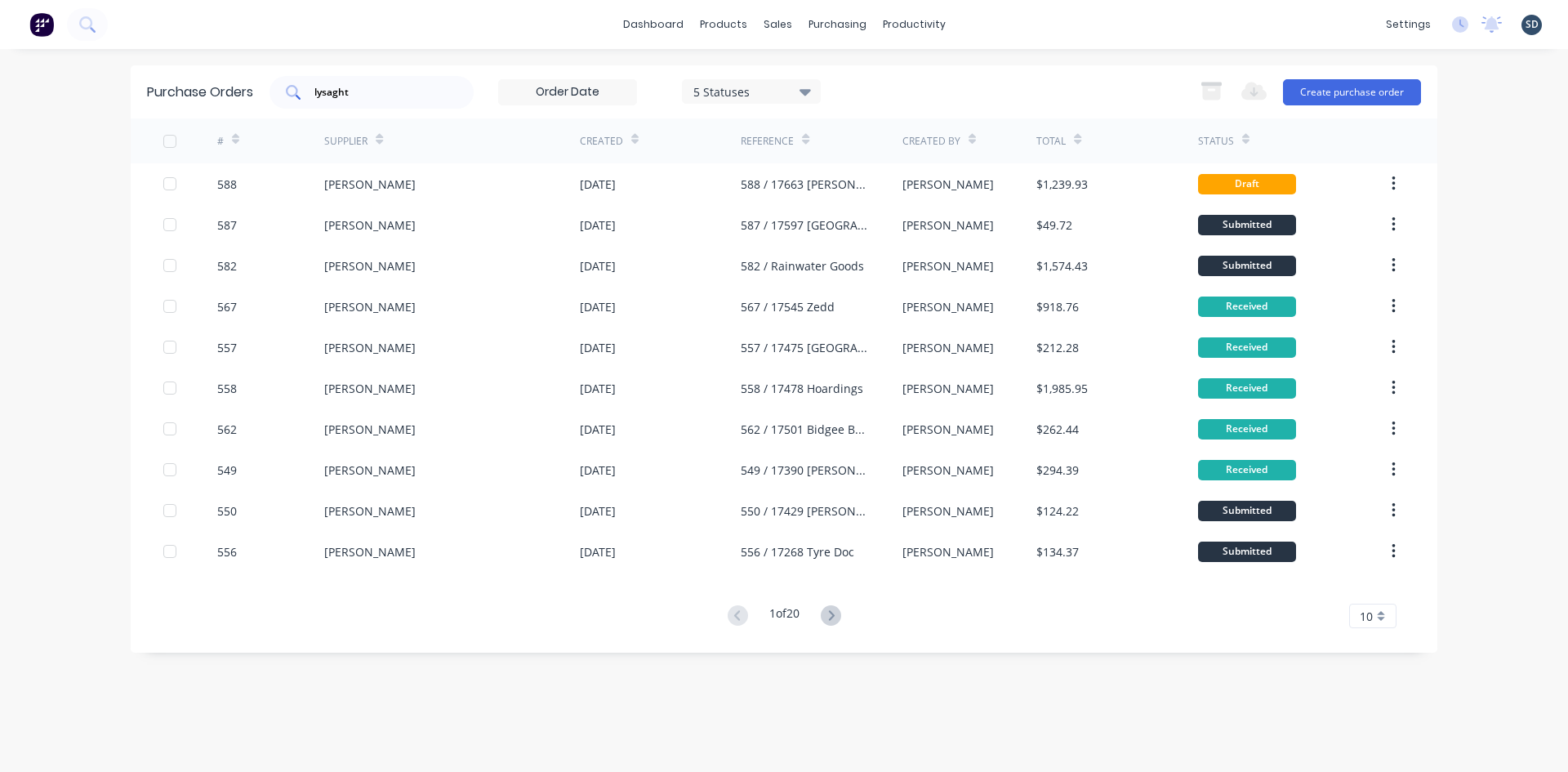
click at [386, 82] on div "lysaght" at bounding box center [372, 93] width 204 height 33
click at [385, 82] on div "lysaght" at bounding box center [372, 93] width 204 height 33
click at [396, 71] on div "Purchase Orders lysaght 5 Statuses 5 Statuses Export to Excel (XLSX) Create pur…" at bounding box center [784, 92] width 1307 height 53
click at [396, 73] on div "Purchase Orders lysaght 5 Statuses 5 Statuses Export to Excel (XLSX) Create pur…" at bounding box center [784, 92] width 1307 height 53
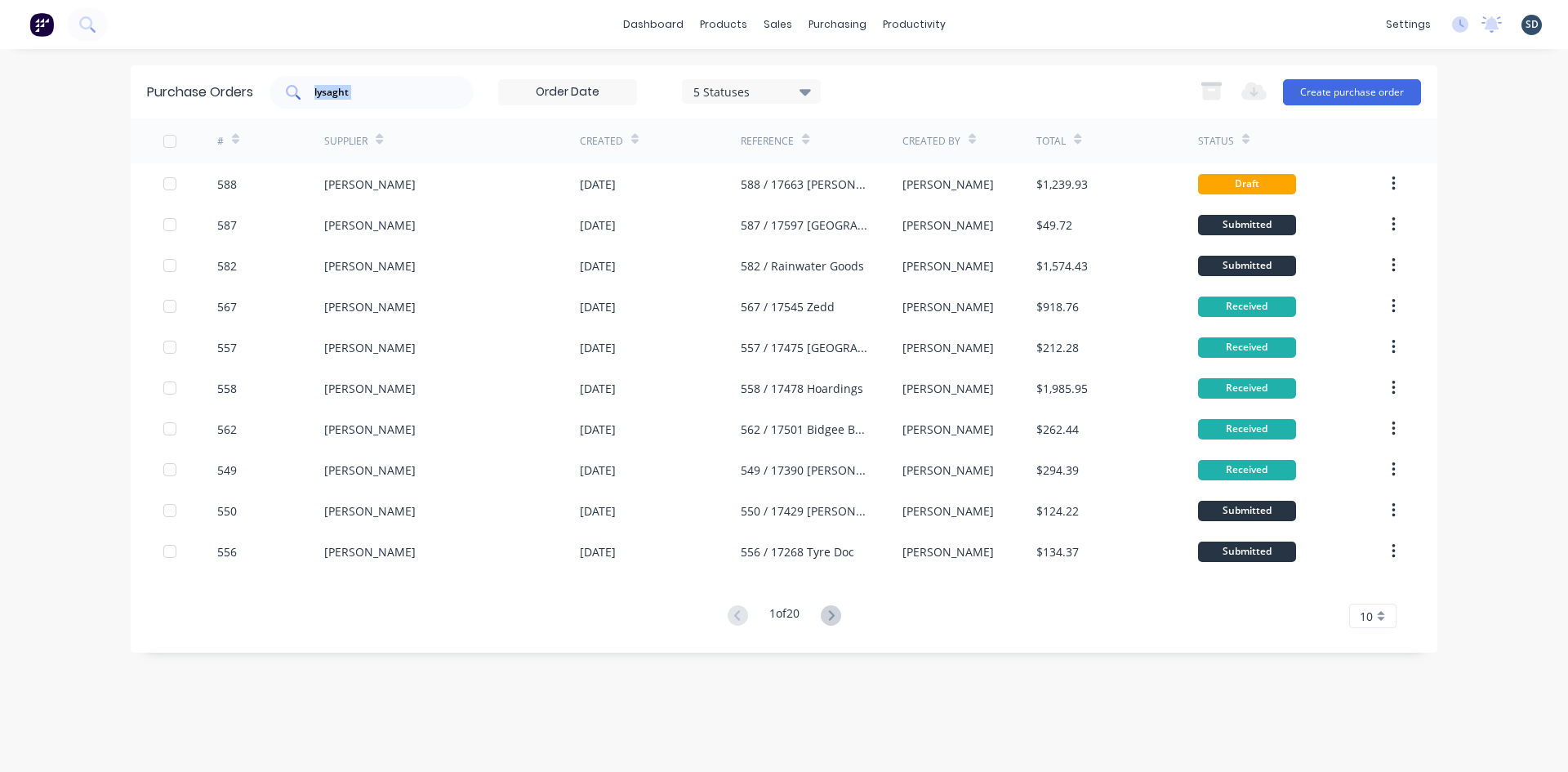
click at [383, 93] on input "lysaght" at bounding box center [380, 92] width 135 height 16
click at [925, 82] on div "5 Statuses 5 Statuses Export to Excel (XLSX) Create purchase order" at bounding box center [845, 93] width 1151 height 33
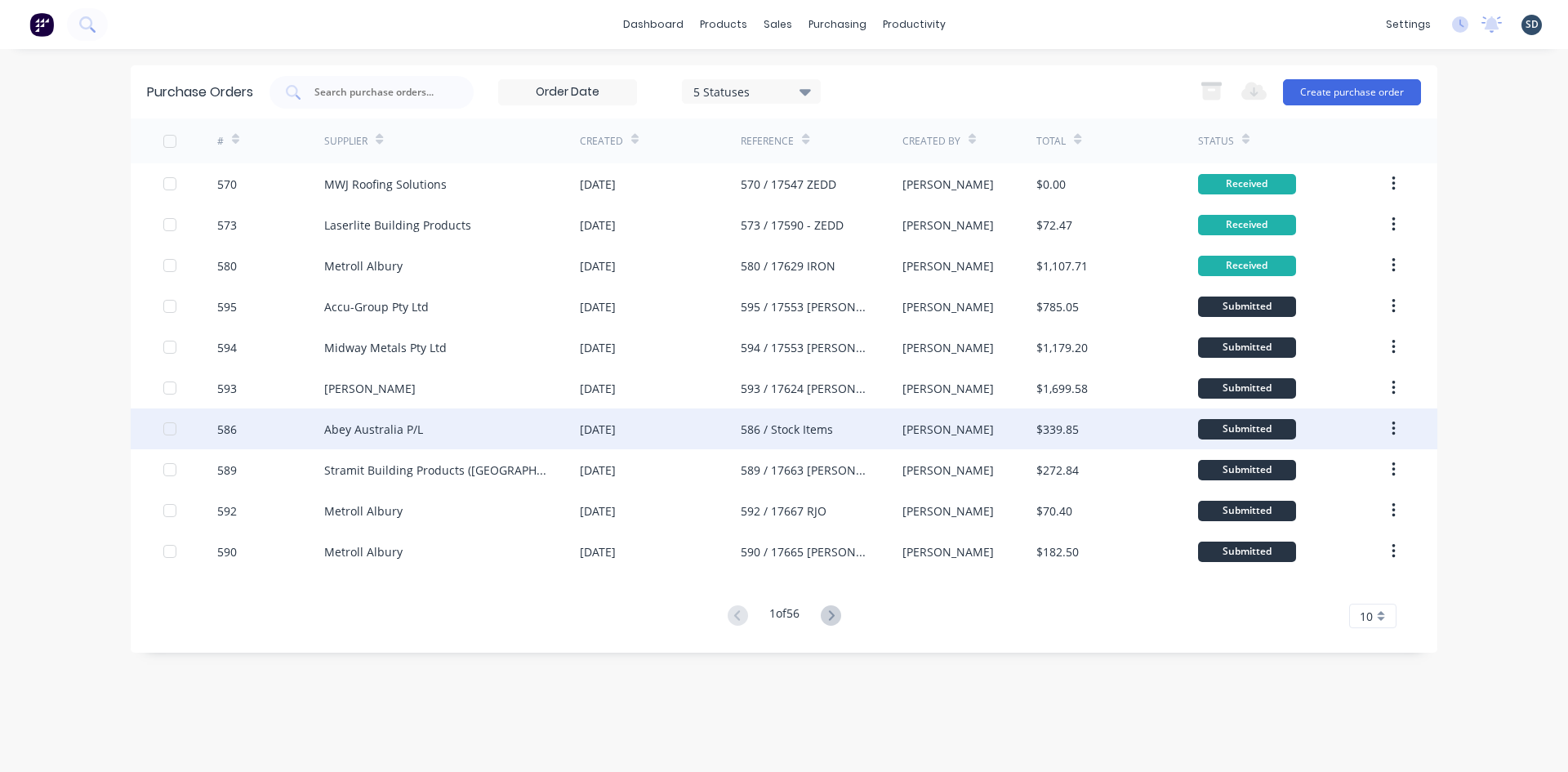
click at [535, 433] on div "Abey Australia P/L" at bounding box center [452, 429] width 255 height 41
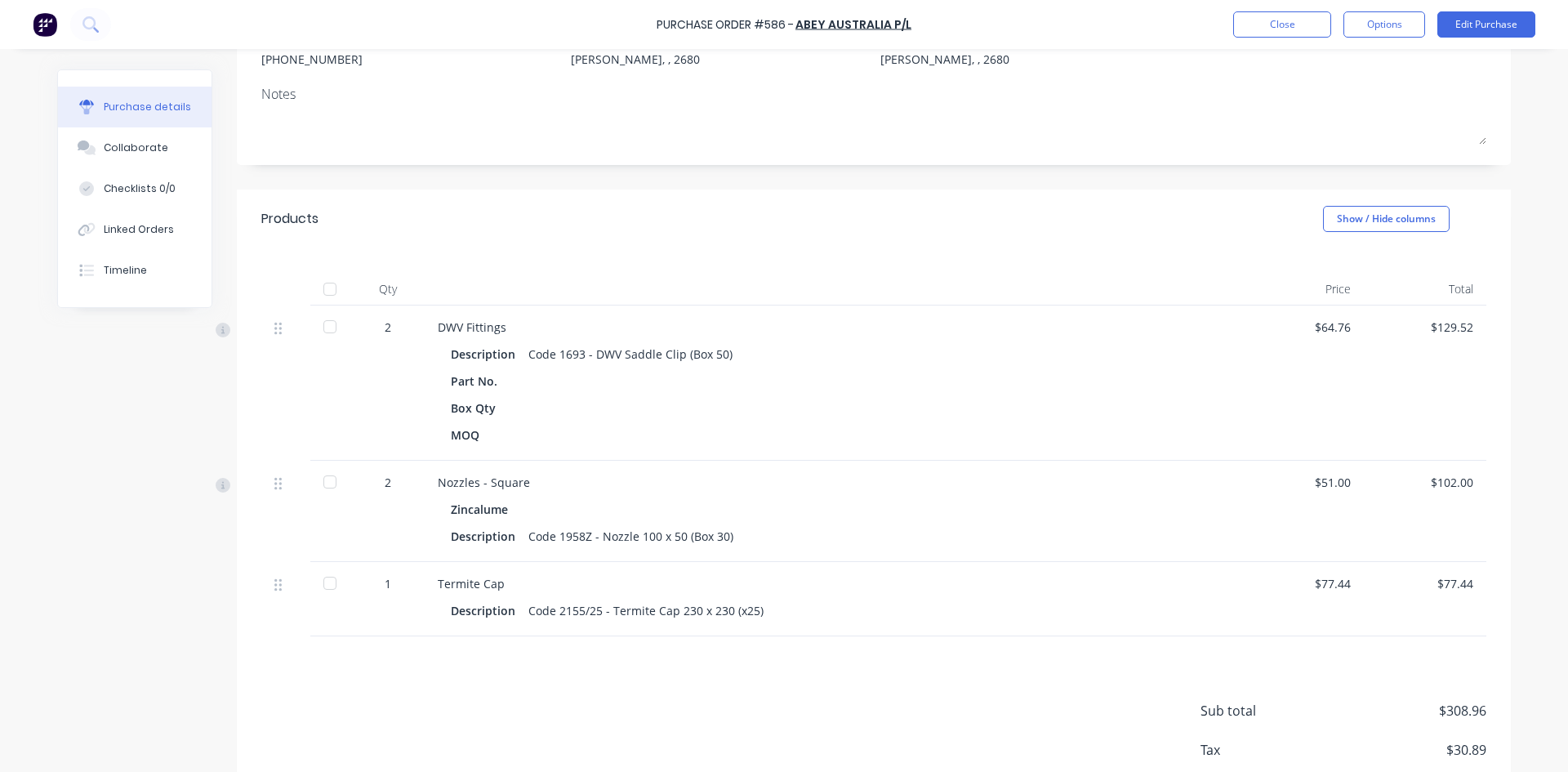
scroll to position [245, 0]
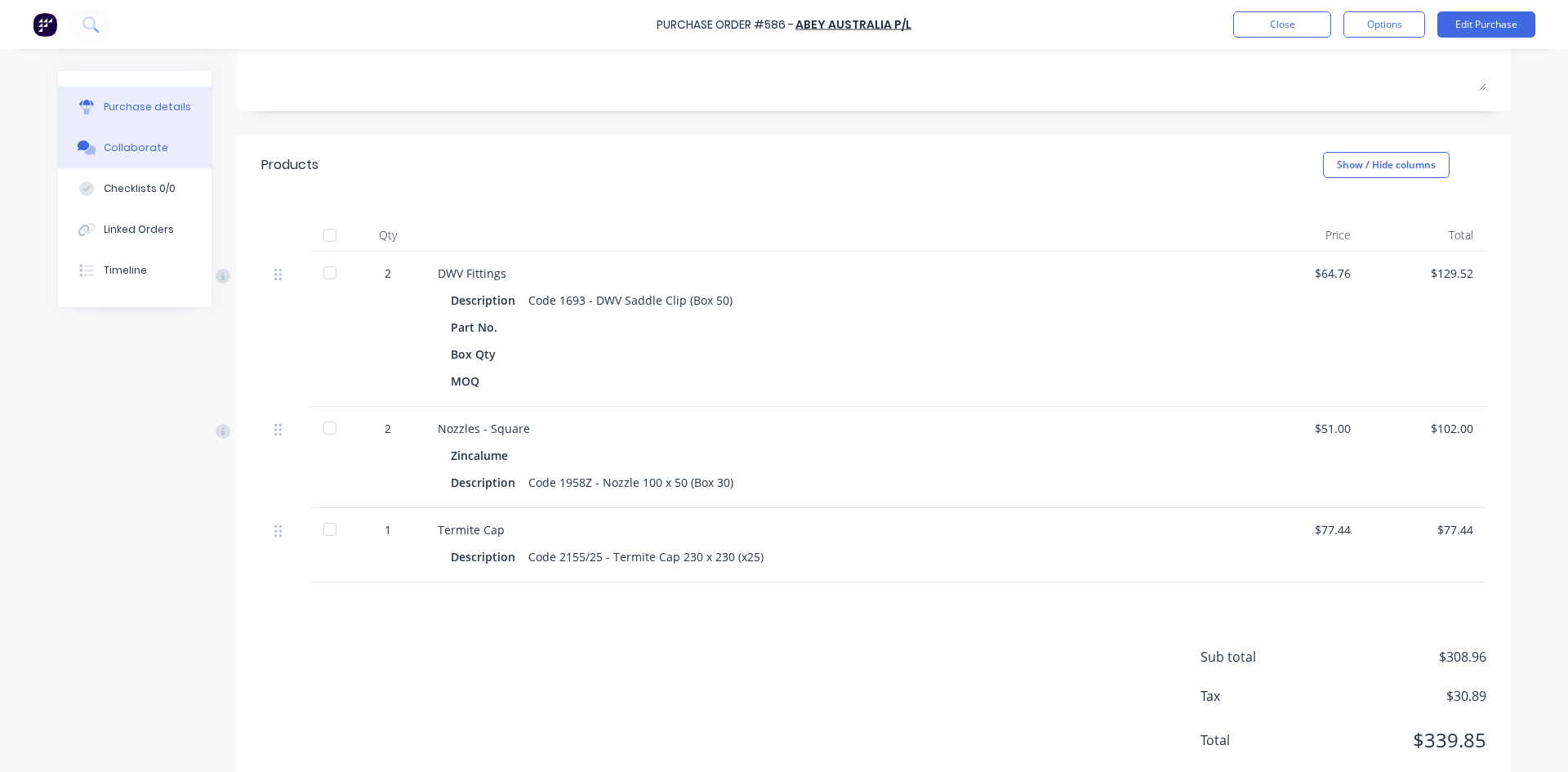
click at [149, 141] on div "Collaborate" at bounding box center [135, 147] width 64 height 15
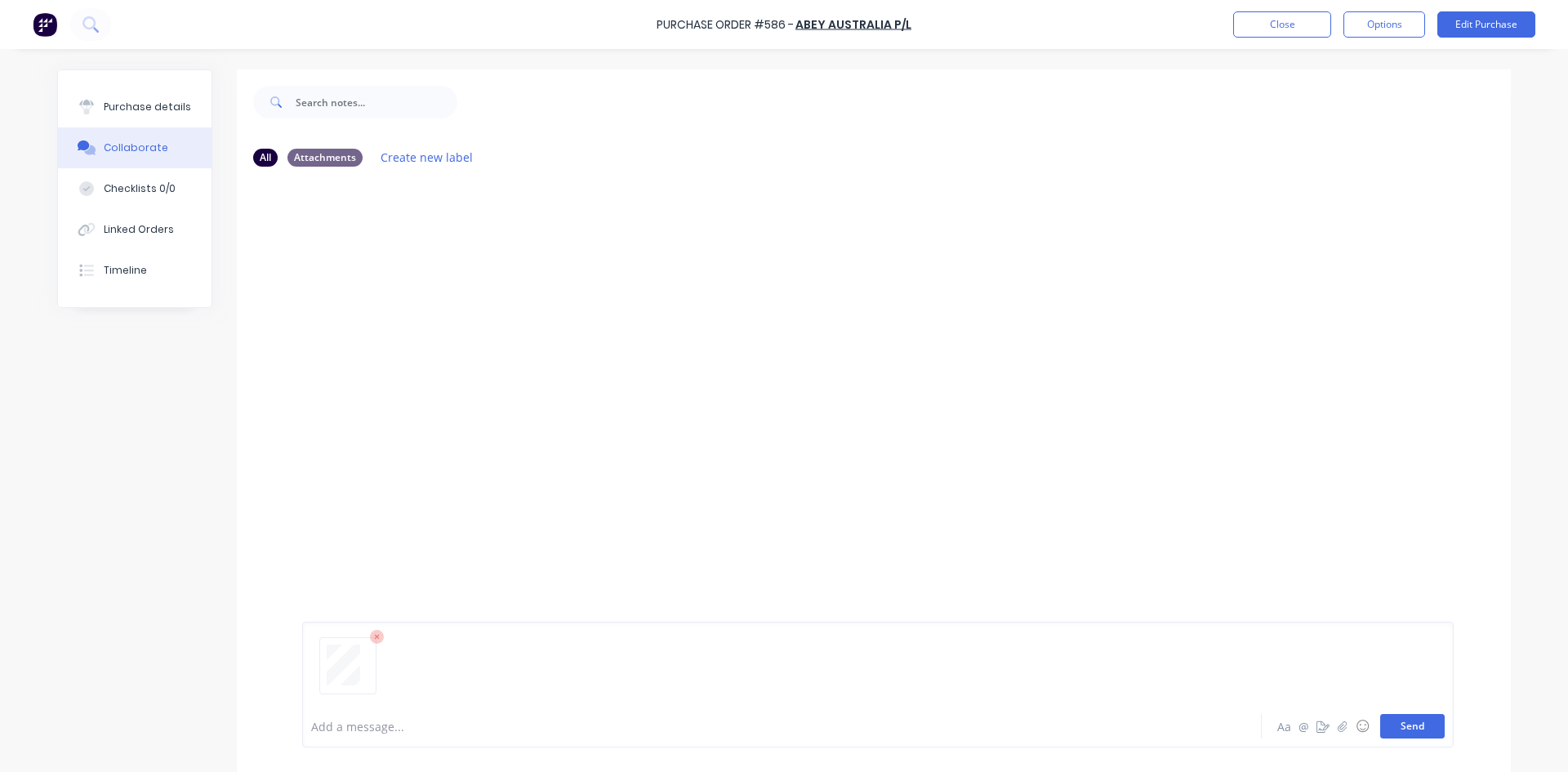
click at [1398, 718] on button "Send" at bounding box center [1411, 726] width 64 height 25
click at [1267, 24] on button "Close" at bounding box center [1282, 24] width 98 height 27
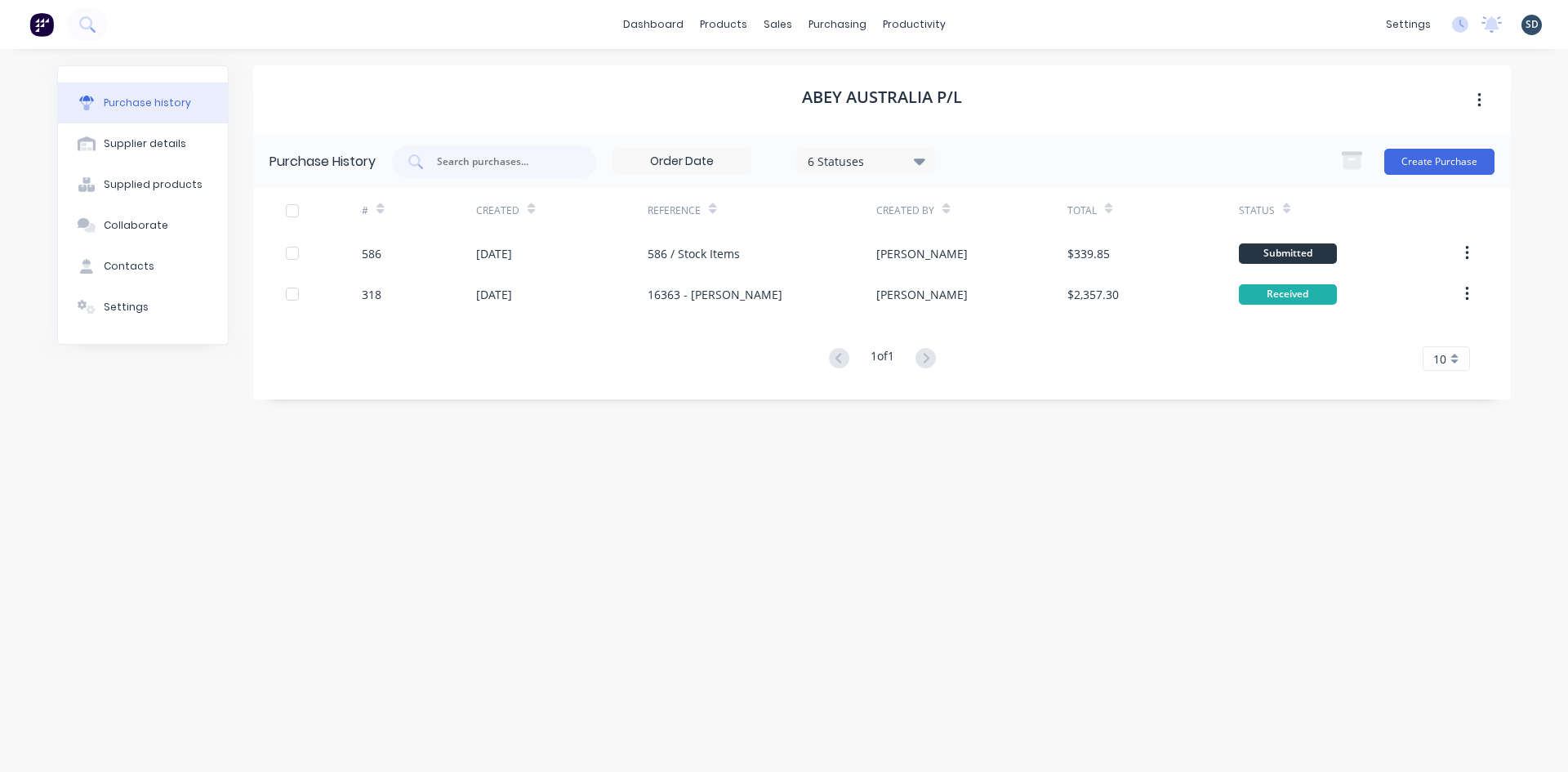
click at [1078, 27] on div "dashboard products sales purchasing productivity dashboard products Product Cat…" at bounding box center [784, 24] width 1568 height 49
click at [1051, 27] on div "dashboard products sales purchasing productivity dashboard products Product Cat…" at bounding box center [784, 24] width 1568 height 49
click at [1172, 104] on div "Abey Australia P/L" at bounding box center [882, 99] width 1257 height 69
click at [980, 27] on div "dashboard products sales purchasing productivity dashboard products Product Cat…" at bounding box center [784, 24] width 1568 height 49
click at [998, 28] on div "dashboard products sales purchasing productivity dashboard products Product Cat…" at bounding box center [784, 24] width 1568 height 49
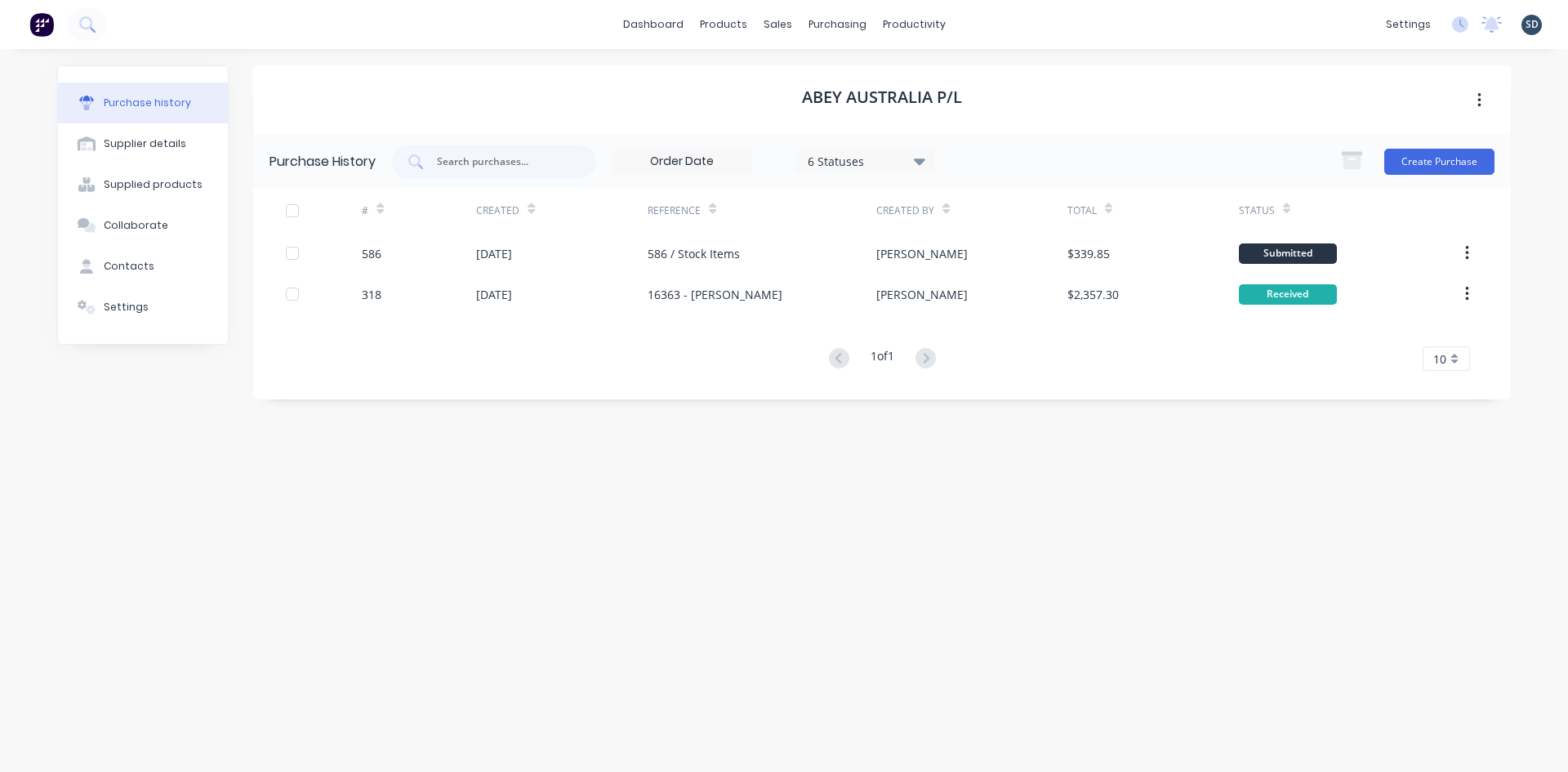
click at [1001, 24] on div "dashboard products sales purchasing productivity dashboard products Product Cat…" at bounding box center [784, 24] width 1568 height 49
click at [1027, 23] on div "dashboard products sales purchasing productivity dashboard products Product Cat…" at bounding box center [784, 24] width 1568 height 49
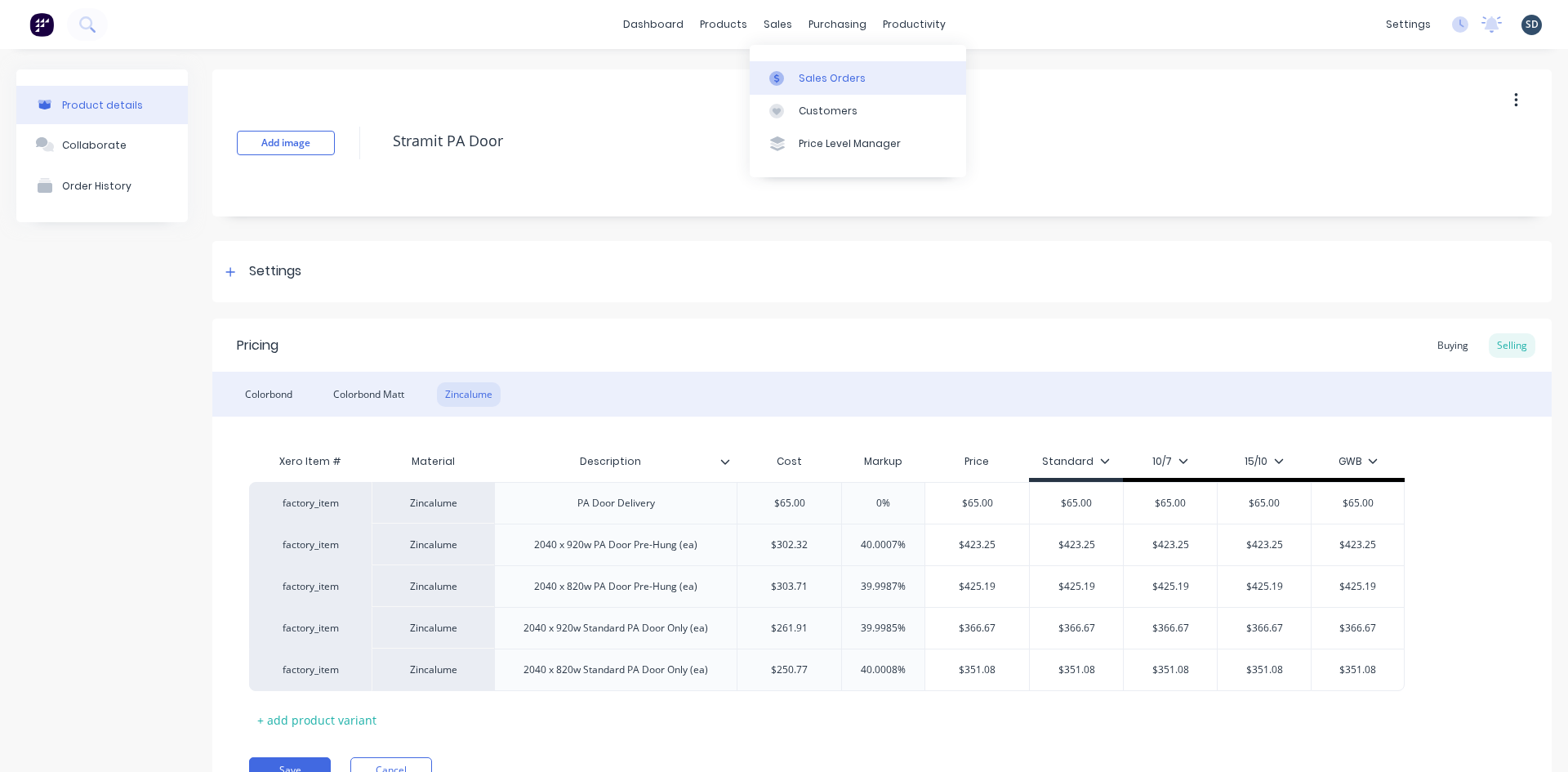
click at [825, 82] on div "Sales Orders" at bounding box center [832, 78] width 67 height 15
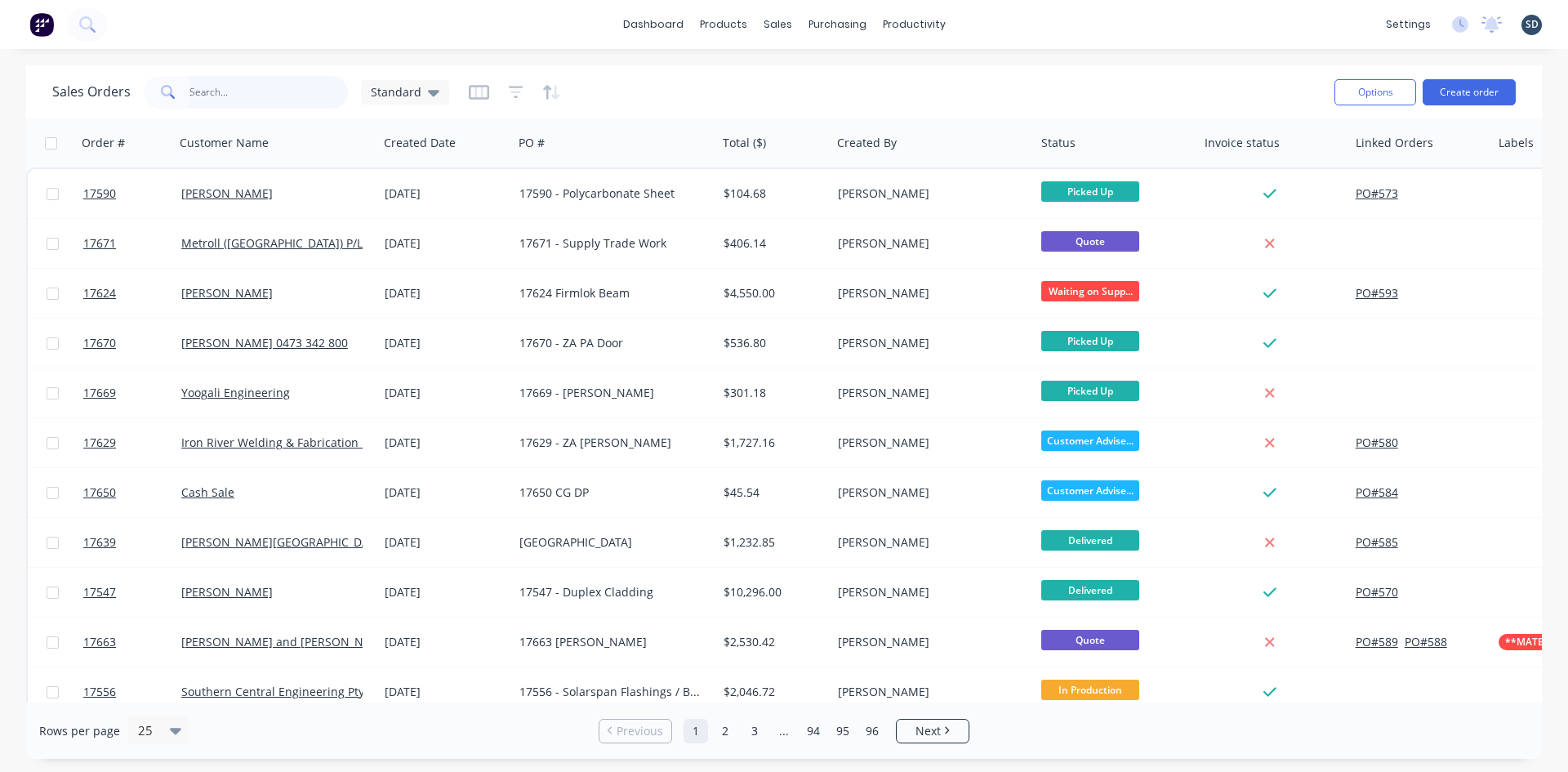
click at [259, 97] on input "text" at bounding box center [269, 93] width 159 height 33
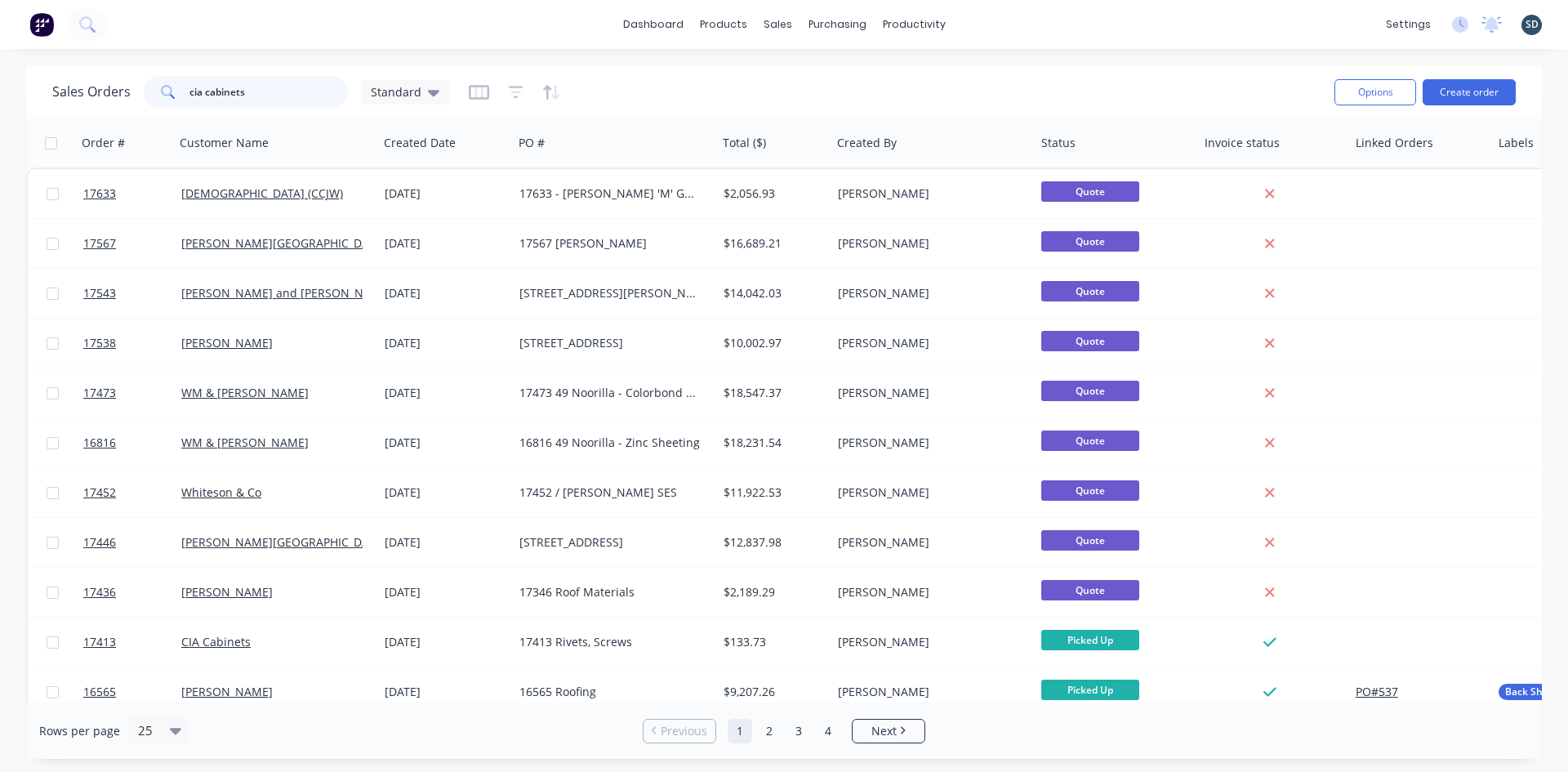
type input "cia cabinets"
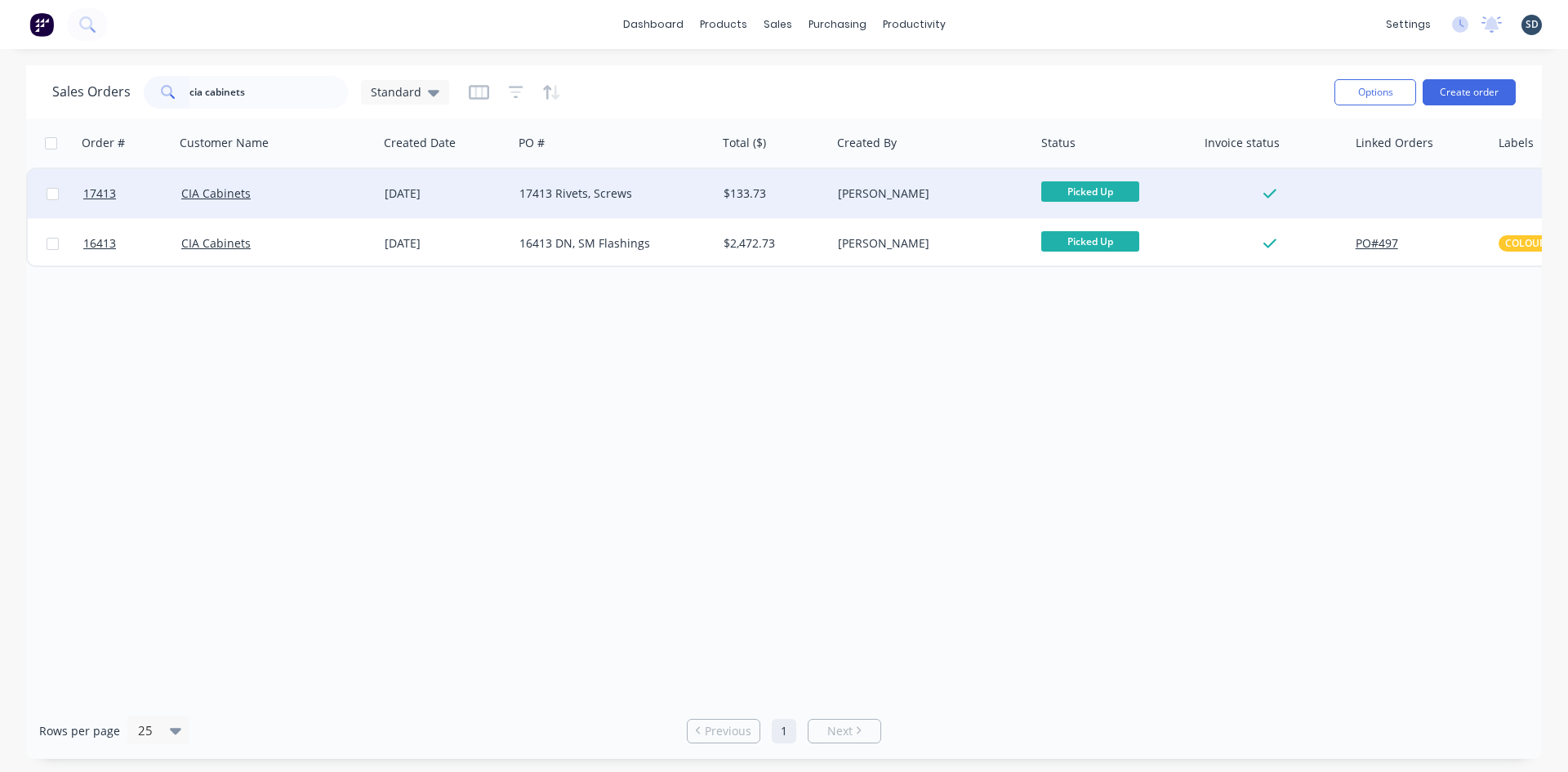
click at [487, 205] on div "[DATE]" at bounding box center [444, 193] width 134 height 49
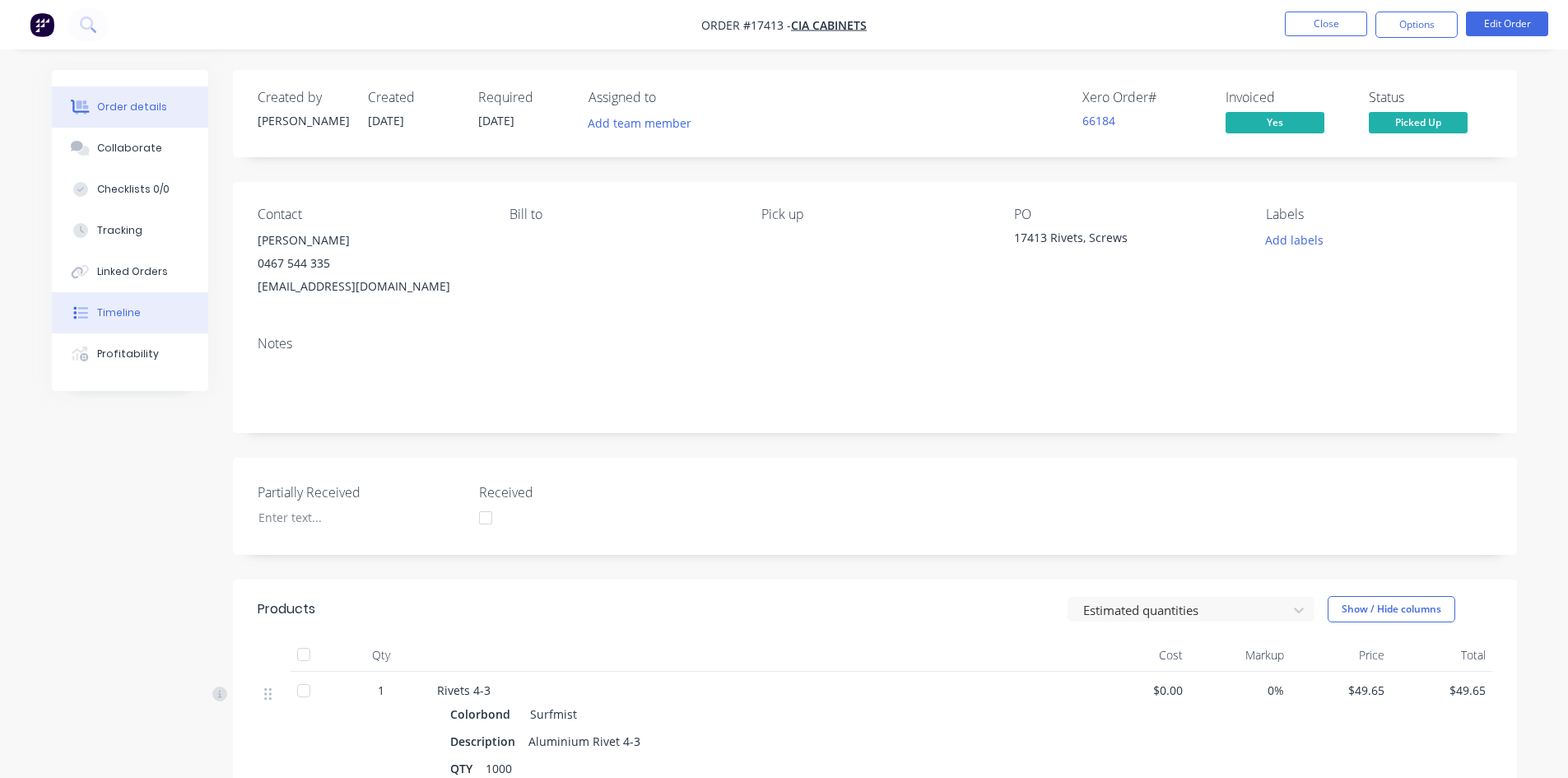
click at [135, 311] on div "Timeline" at bounding box center [119, 313] width 44 height 15
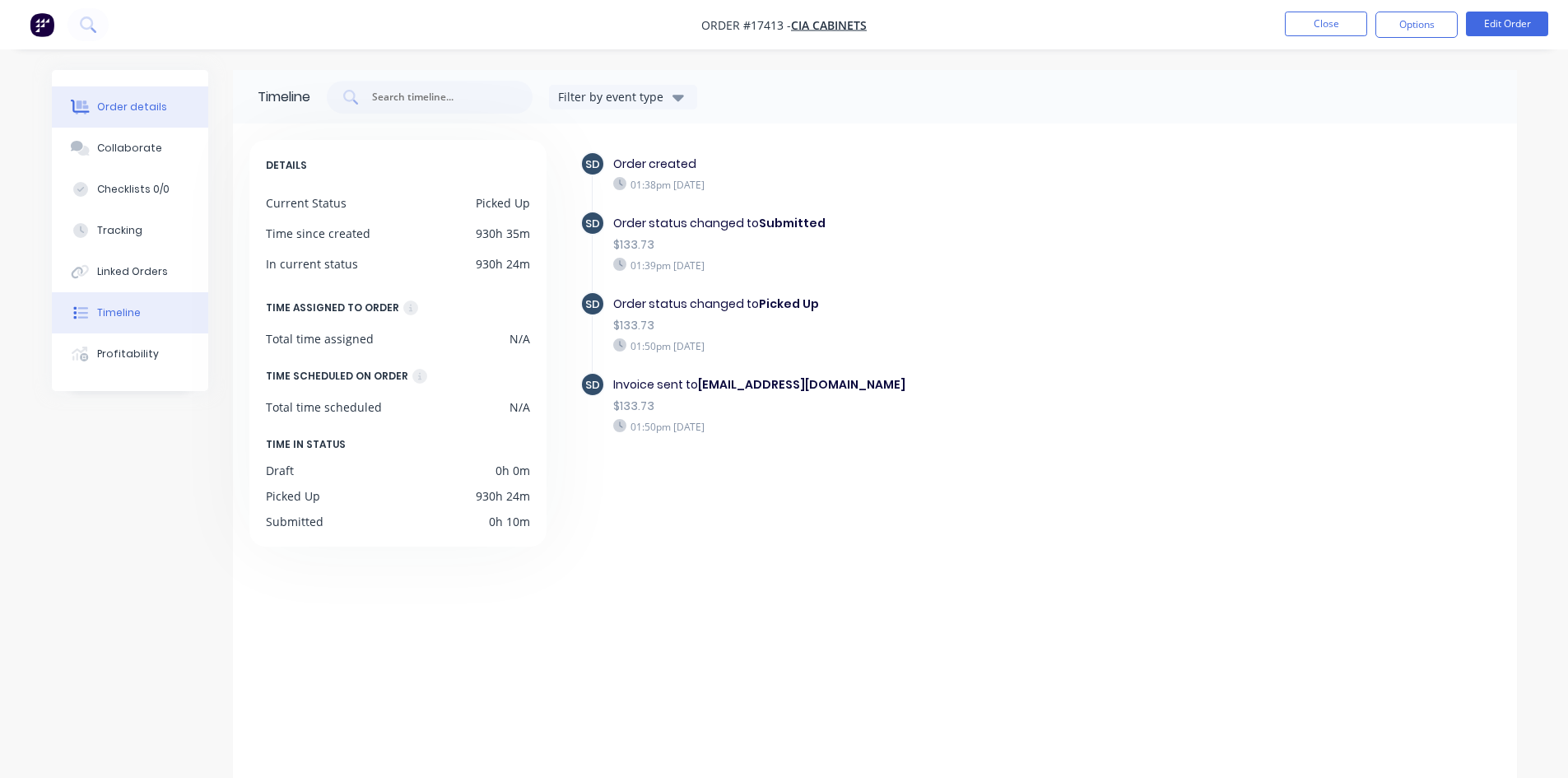
click at [124, 105] on div "Order details" at bounding box center [132, 106] width 70 height 15
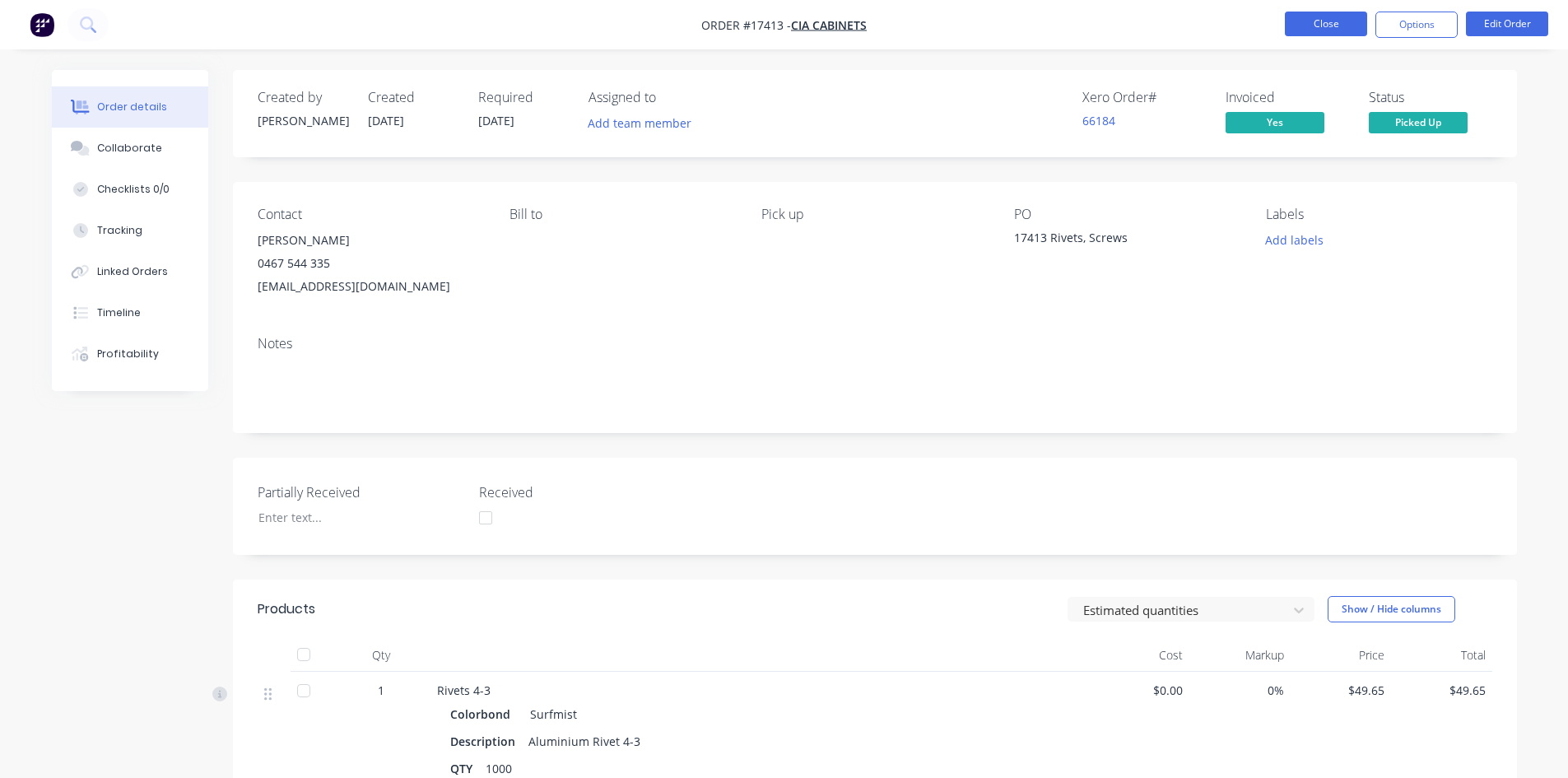
click at [1334, 26] on button "Close" at bounding box center [1325, 23] width 82 height 25
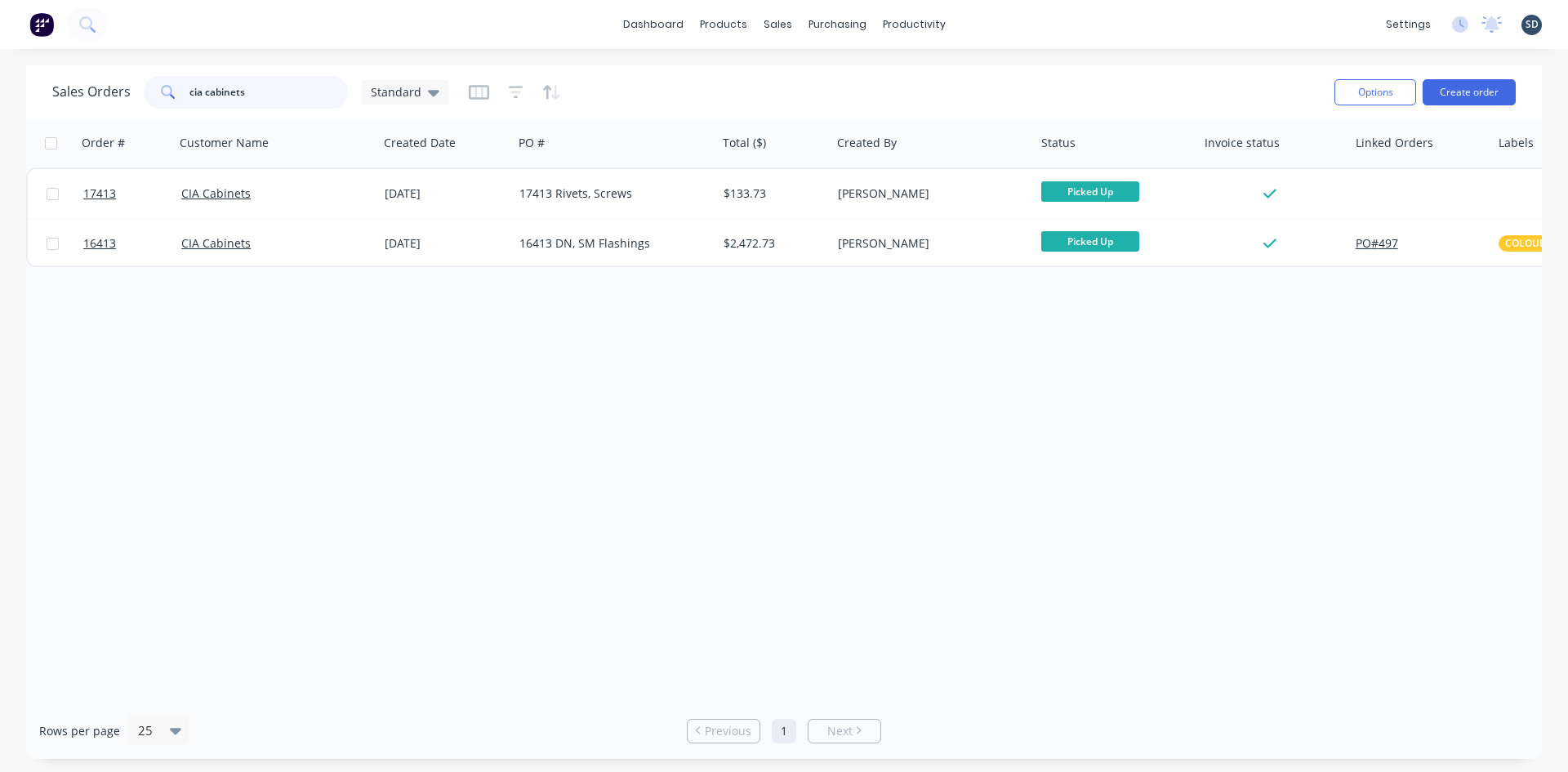
click at [198, 93] on input "cia cabinets" at bounding box center [269, 93] width 159 height 33
type input "66403"
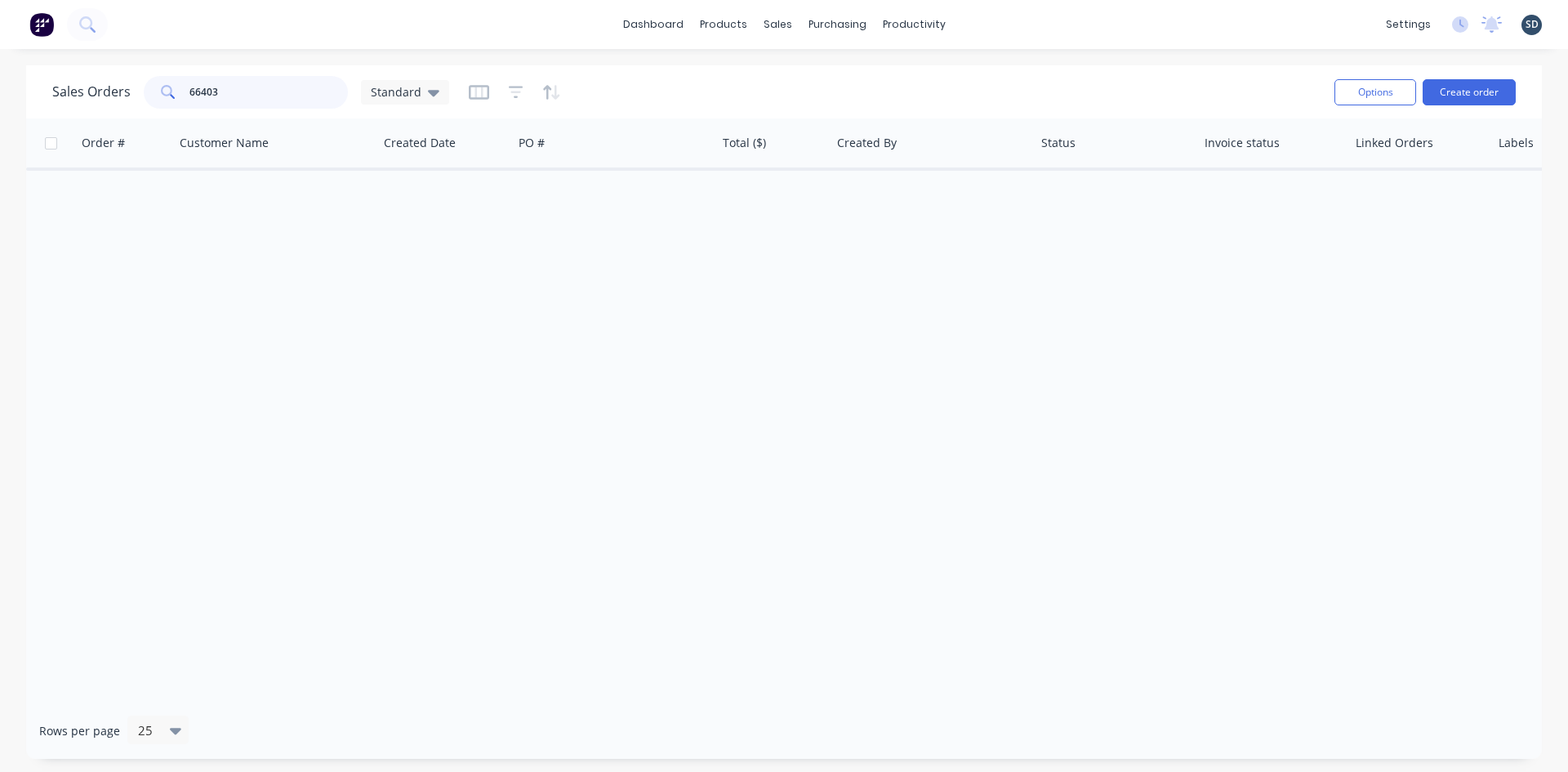
drag, startPoint x: 252, startPoint y: 101, endPoint x: 148, endPoint y: 91, distance: 104.5
click at [148, 91] on div "66403" at bounding box center [246, 93] width 204 height 33
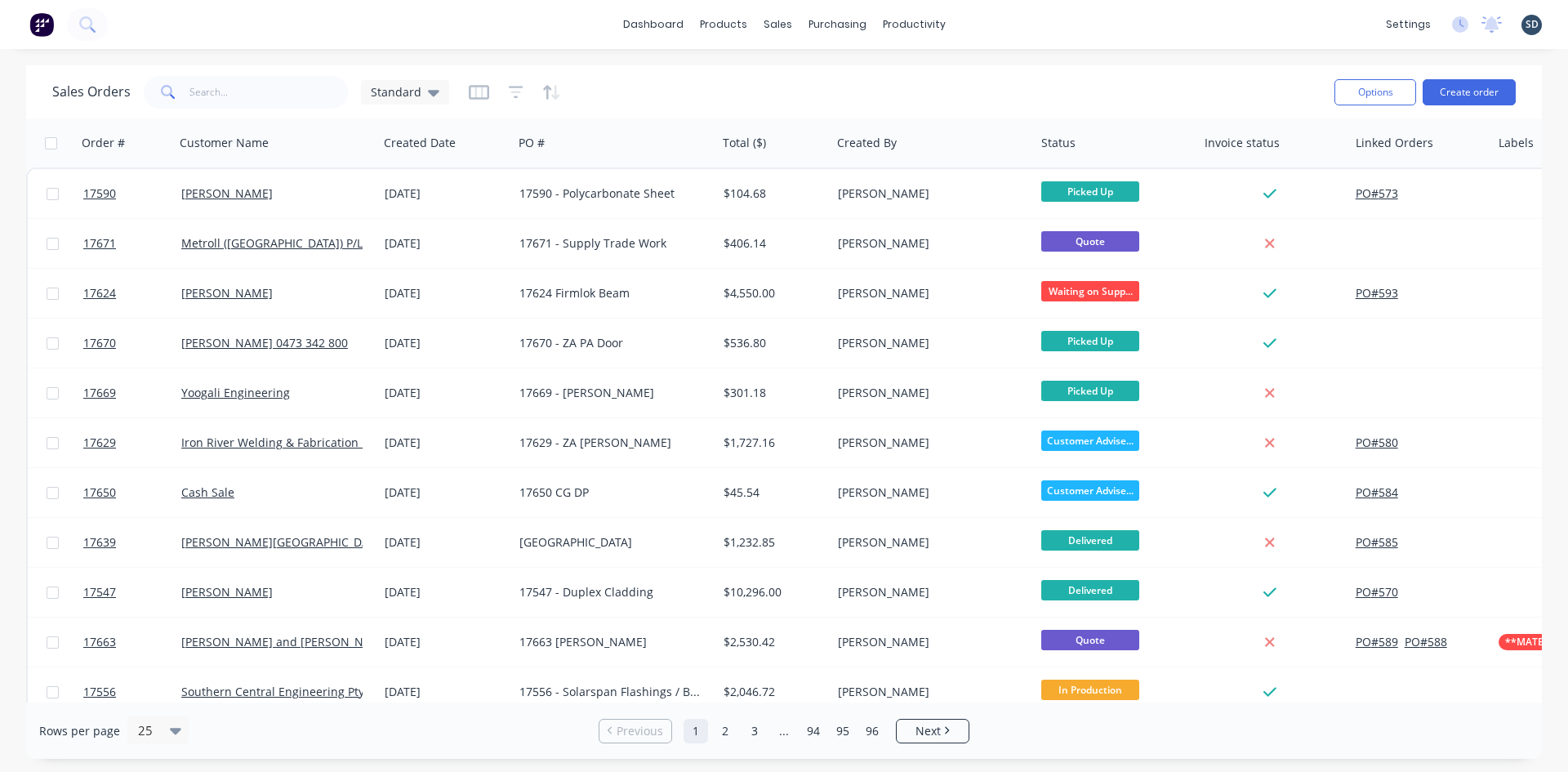
click at [665, 70] on div "Sales Orders Standard Options Create order" at bounding box center [784, 92] width 1516 height 53
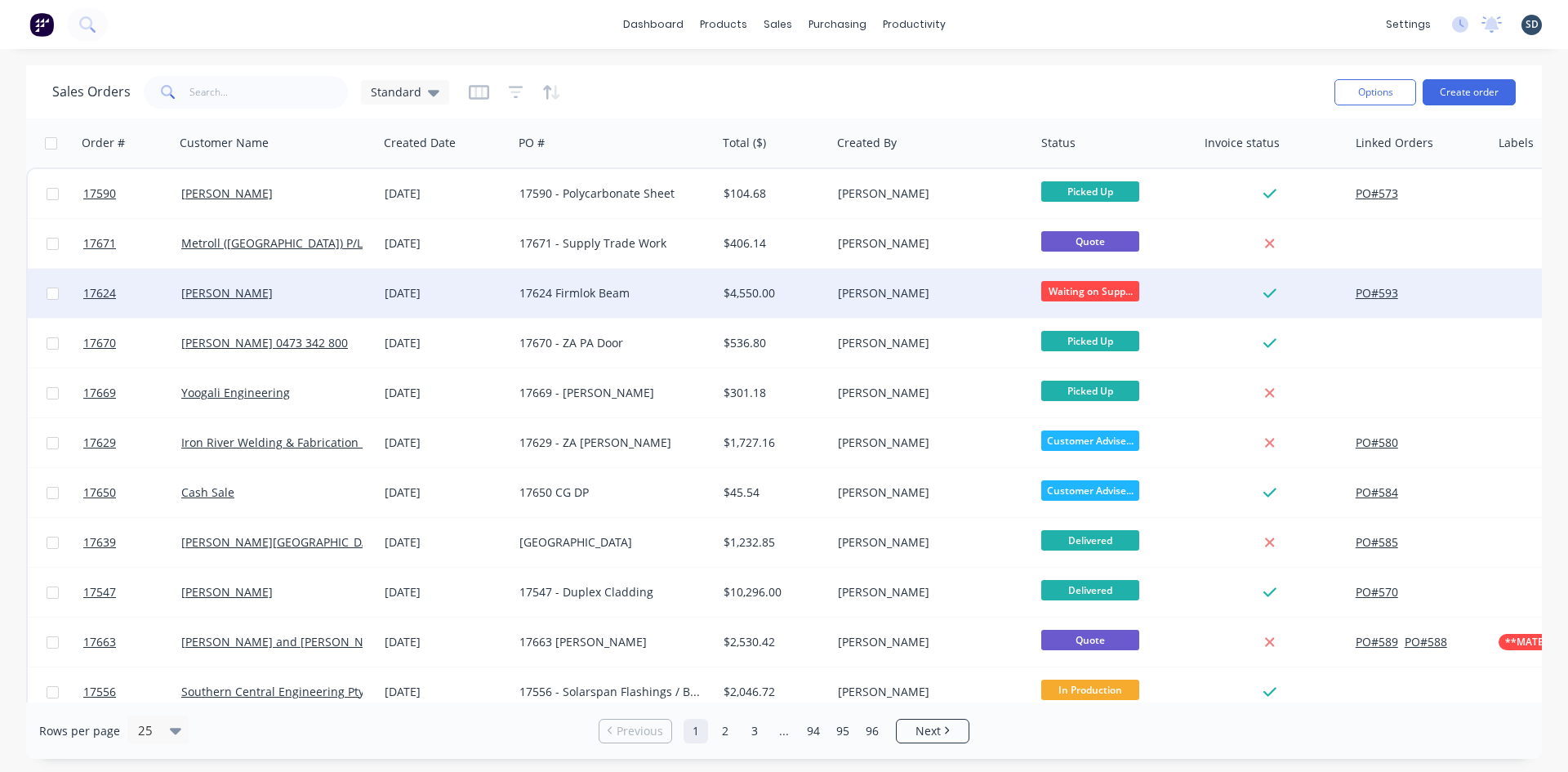
click at [326, 300] on div "[PERSON_NAME]" at bounding box center [272, 293] width 182 height 16
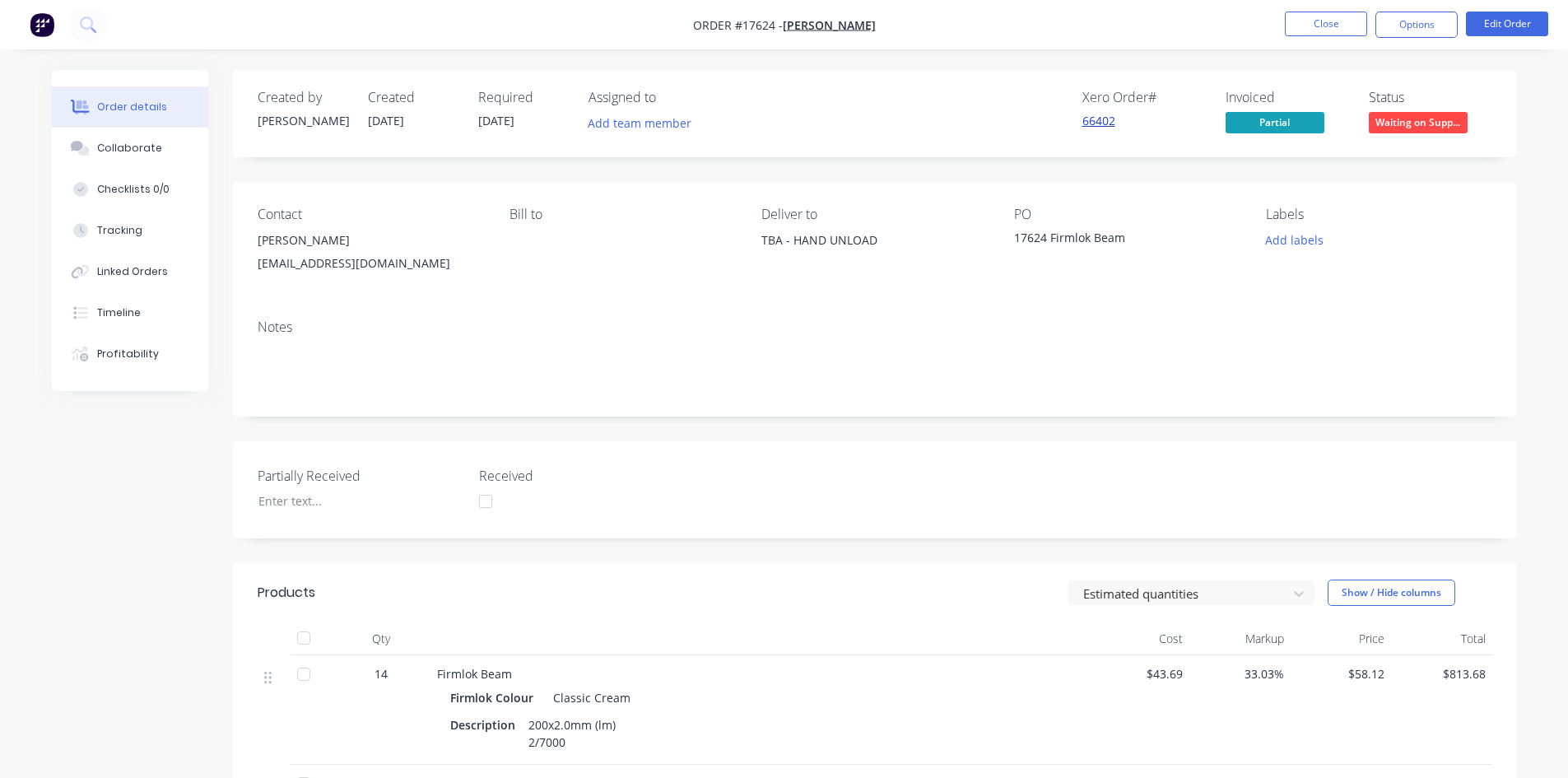
click at [1103, 120] on link "66402" at bounding box center [1099, 121] width 33 height 16
